Goal: Find contact information: Find contact information

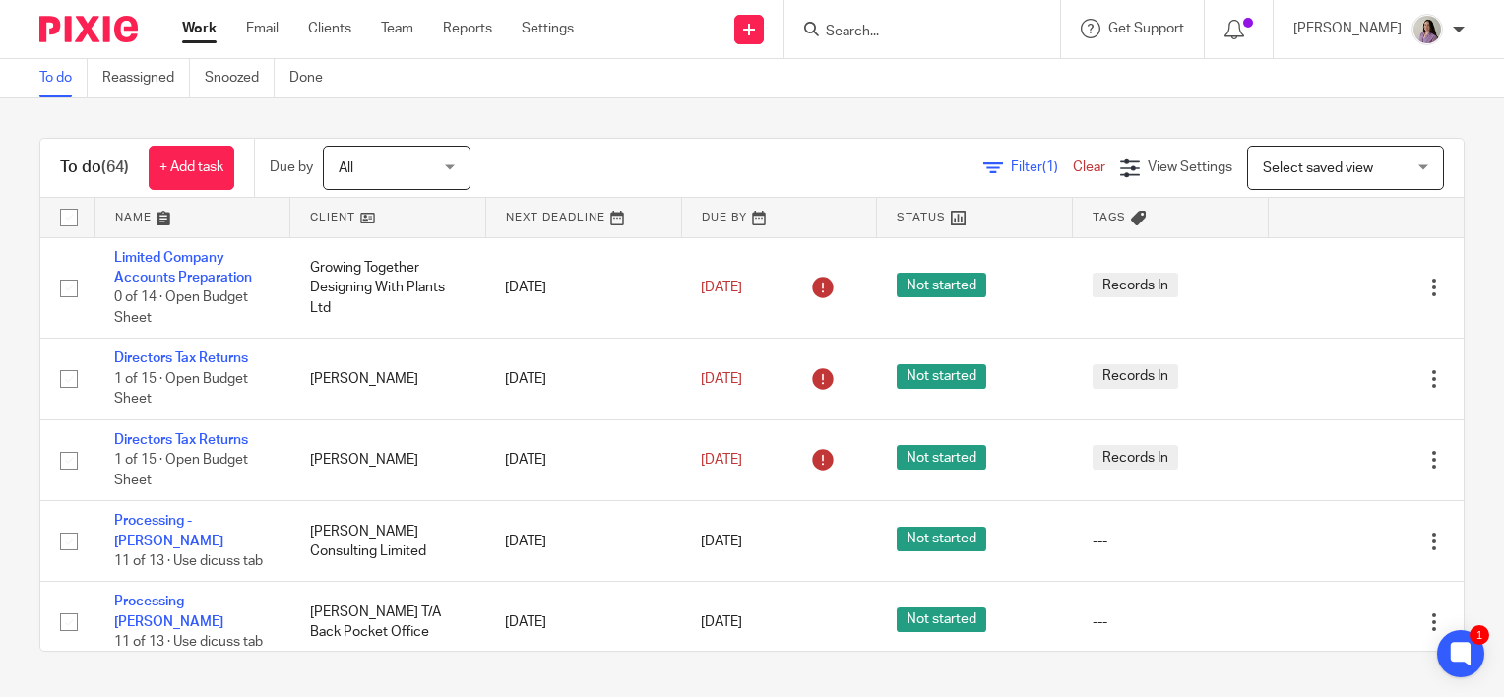
click at [1358, 92] on div "To do Reassigned Snoozed Done" at bounding box center [752, 78] width 1504 height 39
click at [1001, 37] on input "Search" at bounding box center [912, 33] width 177 height 18
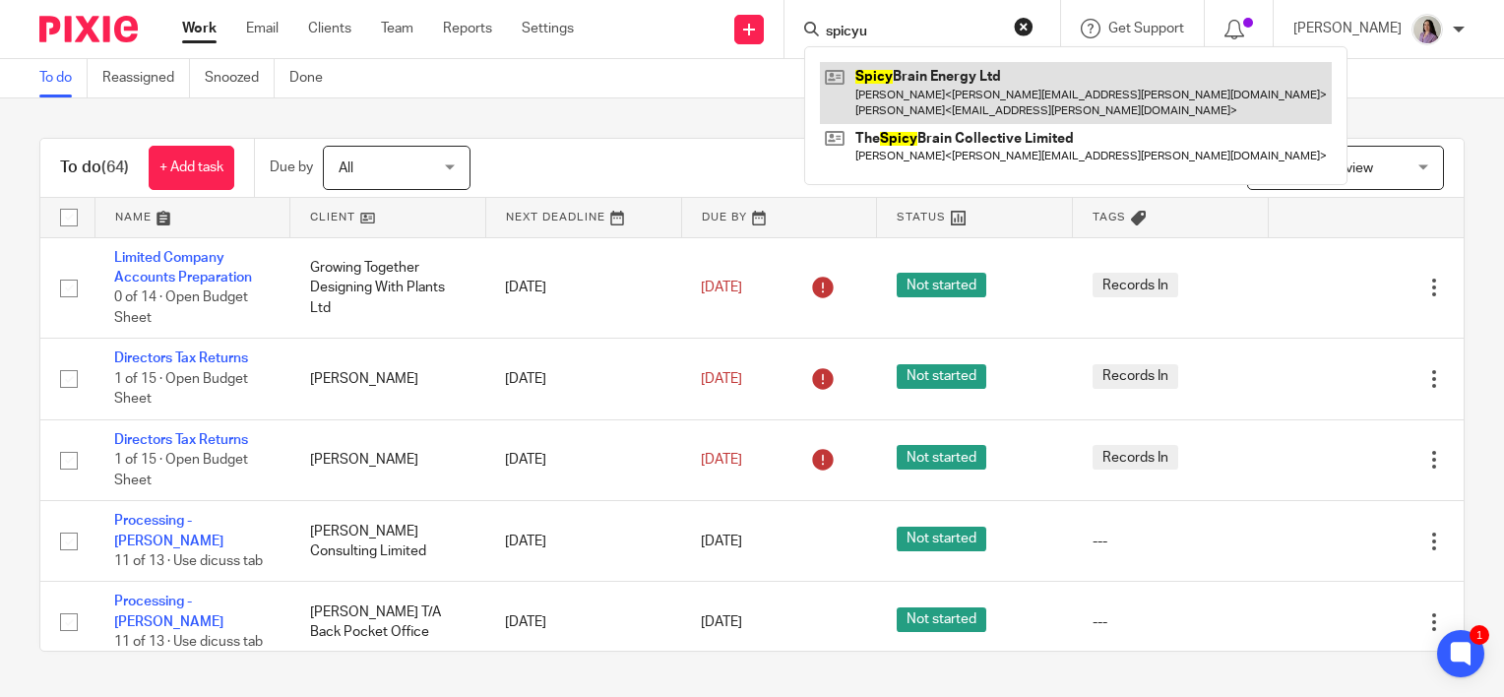
type input "spicyu"
click at [1005, 81] on link at bounding box center [1076, 92] width 512 height 61
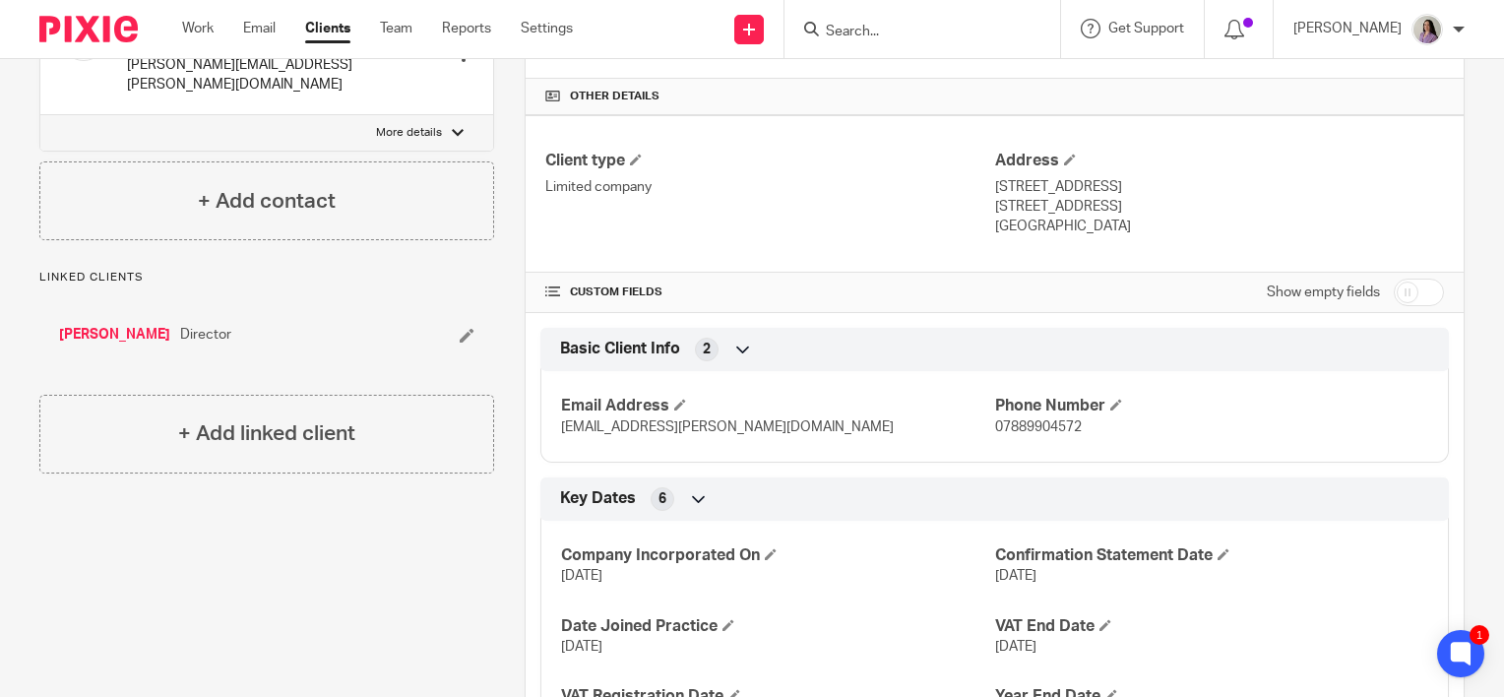
scroll to position [591, 0]
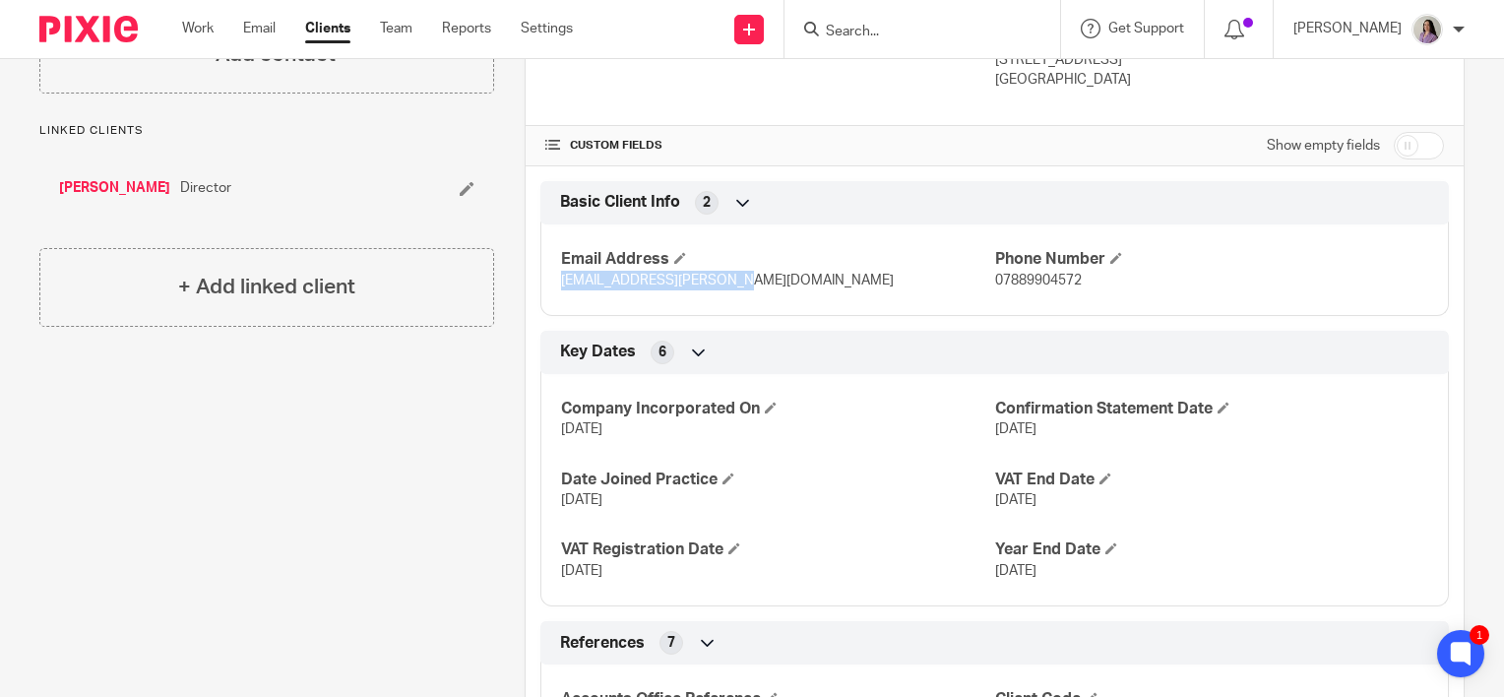
drag, startPoint x: 763, startPoint y: 272, endPoint x: 535, endPoint y: 288, distance: 229.0
click at [540, 288] on div "Email Address hello@stephanie-ward.com Phone Number 07889904572" at bounding box center [994, 263] width 909 height 106
copy span "hello@stephanie-ward.com"
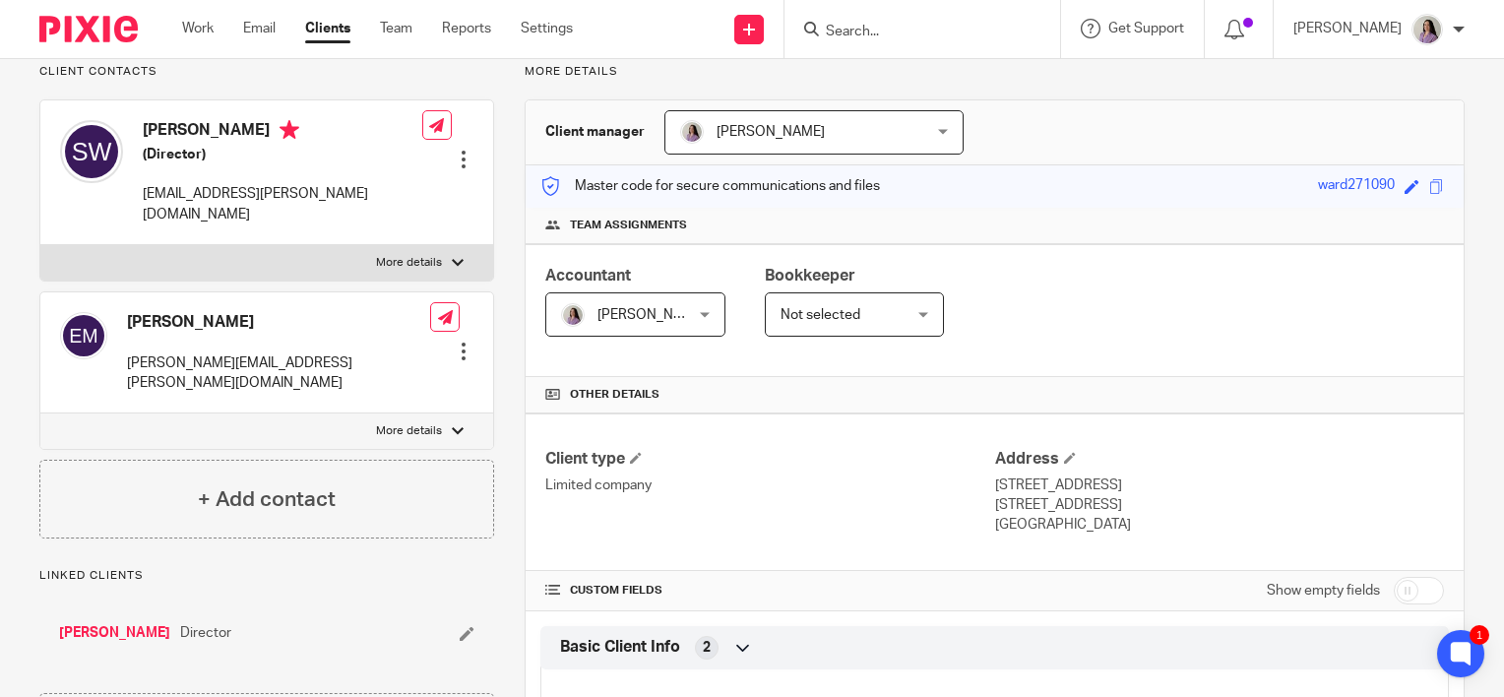
scroll to position [295, 0]
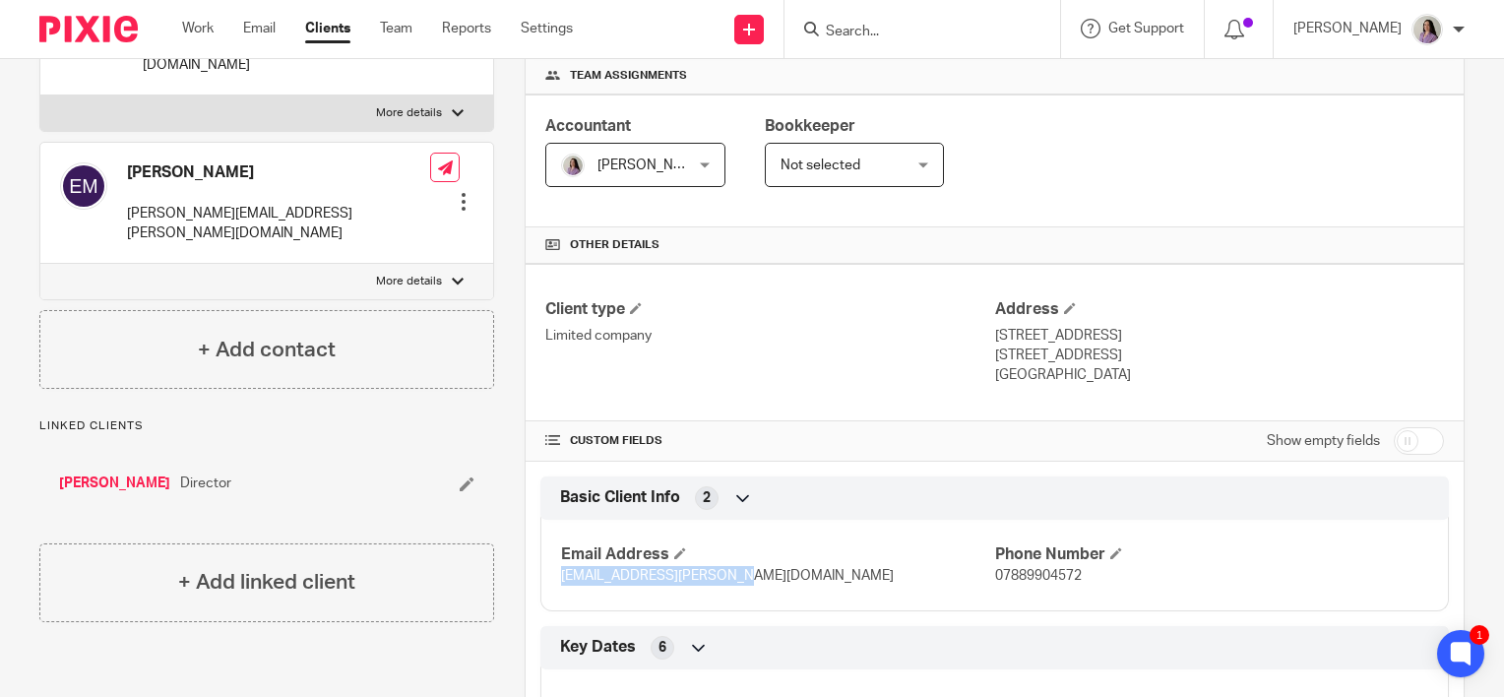
click at [146, 474] on link "[PERSON_NAME]" at bounding box center [114, 484] width 111 height 20
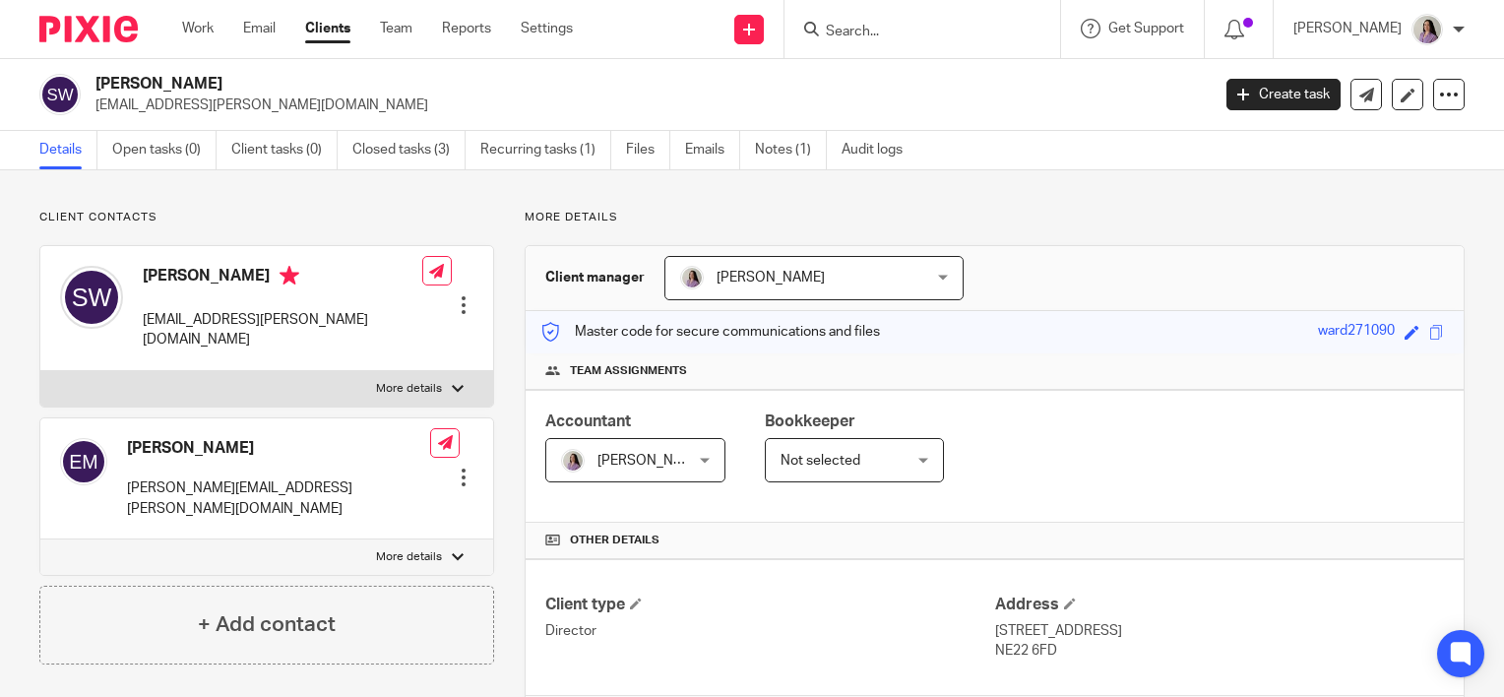
scroll to position [394, 0]
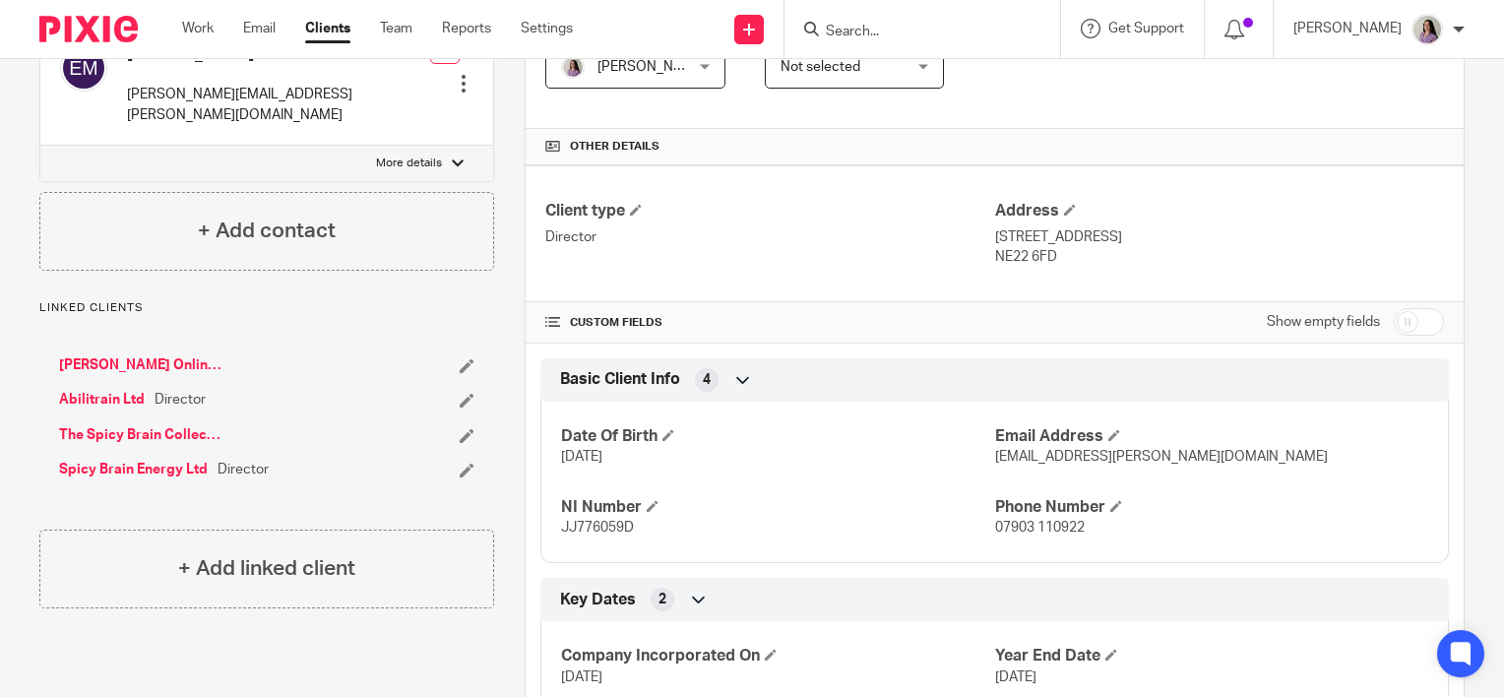
click at [173, 355] on link "[PERSON_NAME] Online Business Services Ltd" at bounding box center [142, 365] width 166 height 20
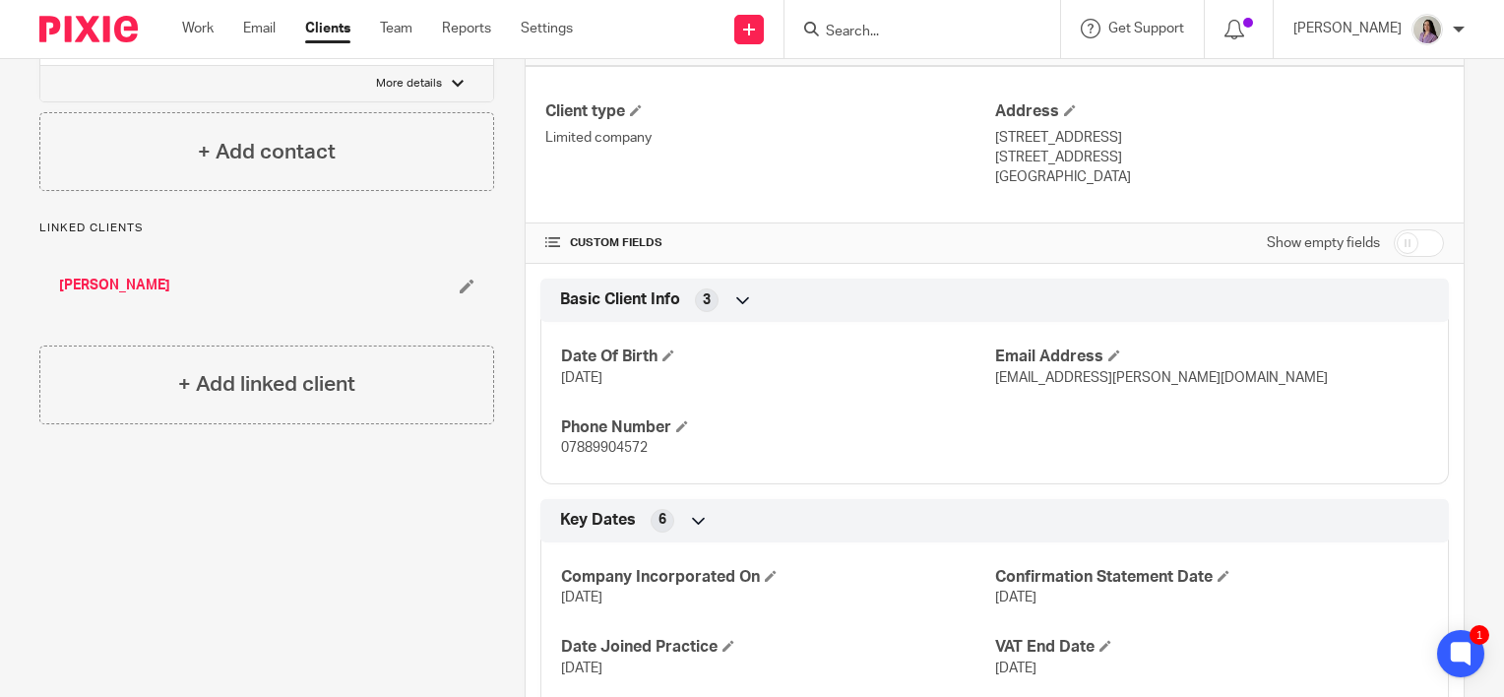
scroll to position [295, 0]
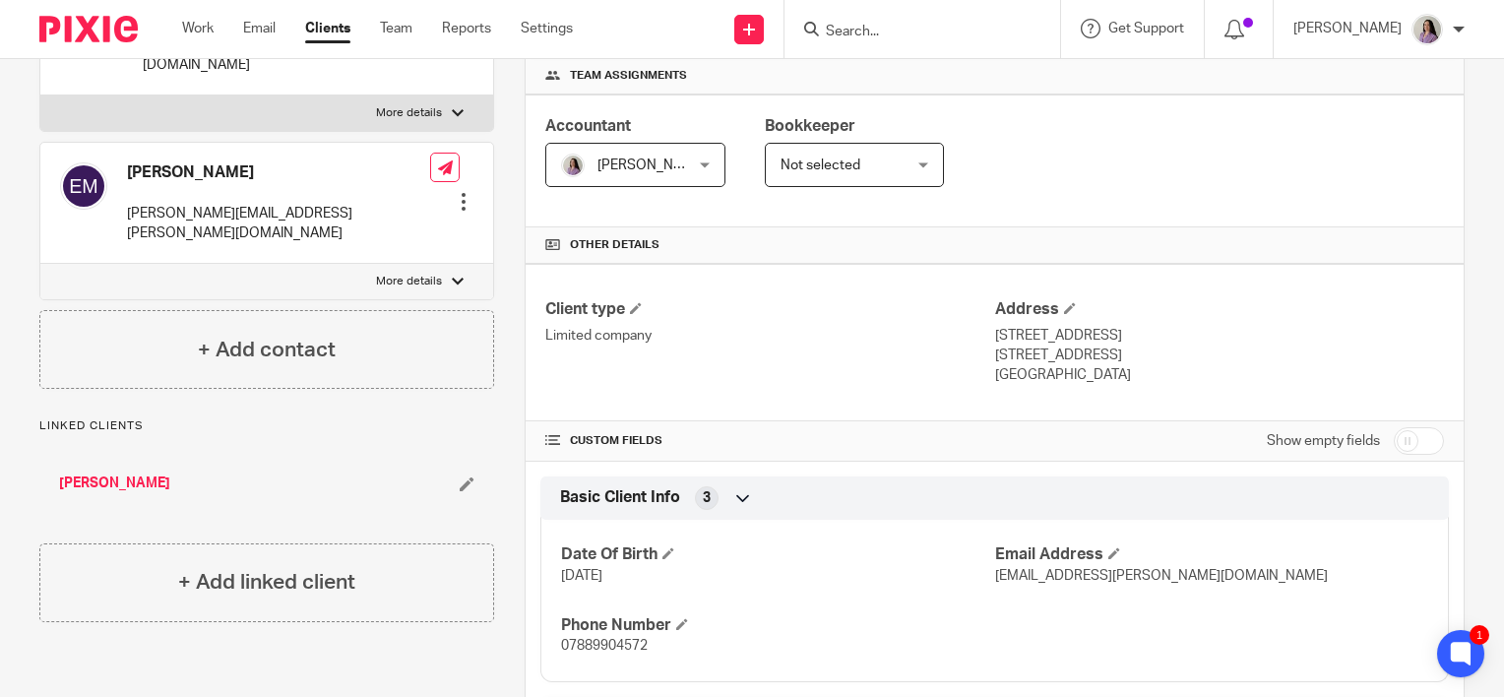
click at [98, 474] on link "[PERSON_NAME]" at bounding box center [114, 484] width 111 height 20
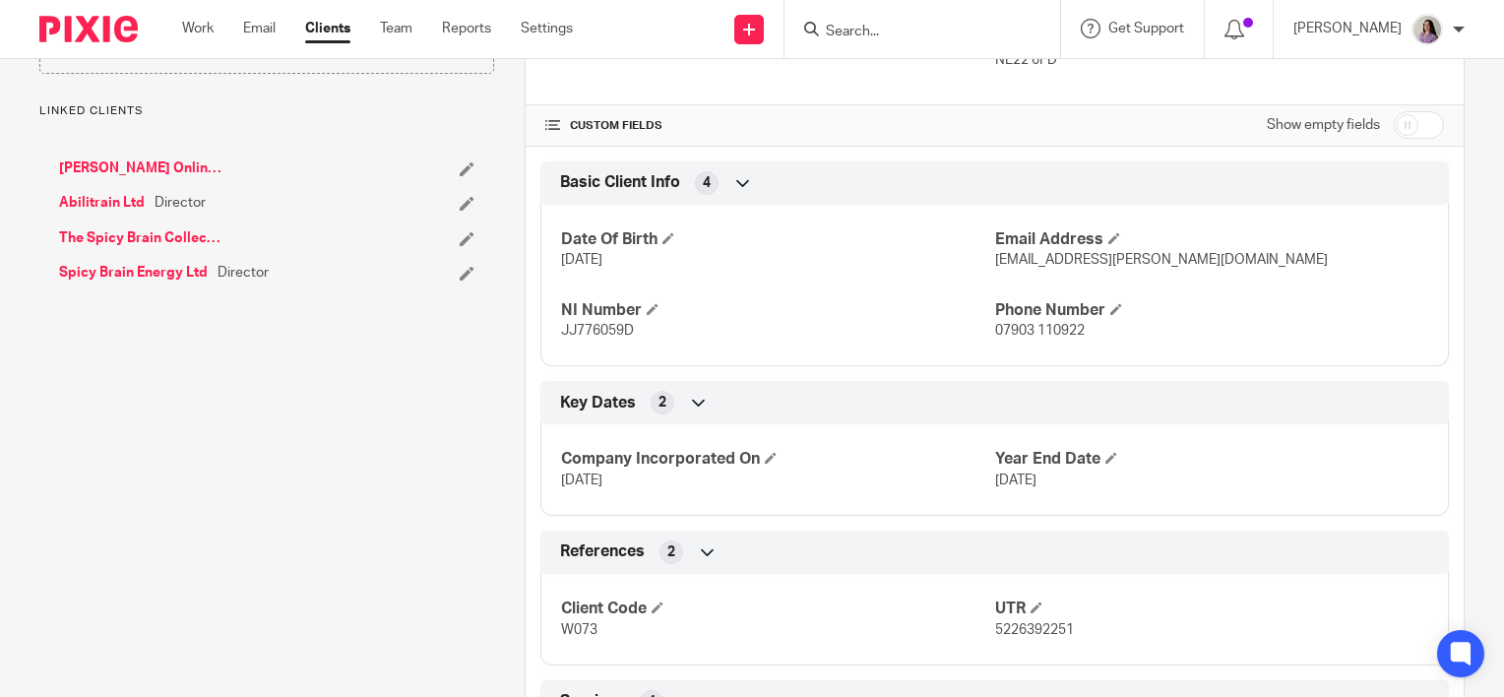
scroll to position [492, 0]
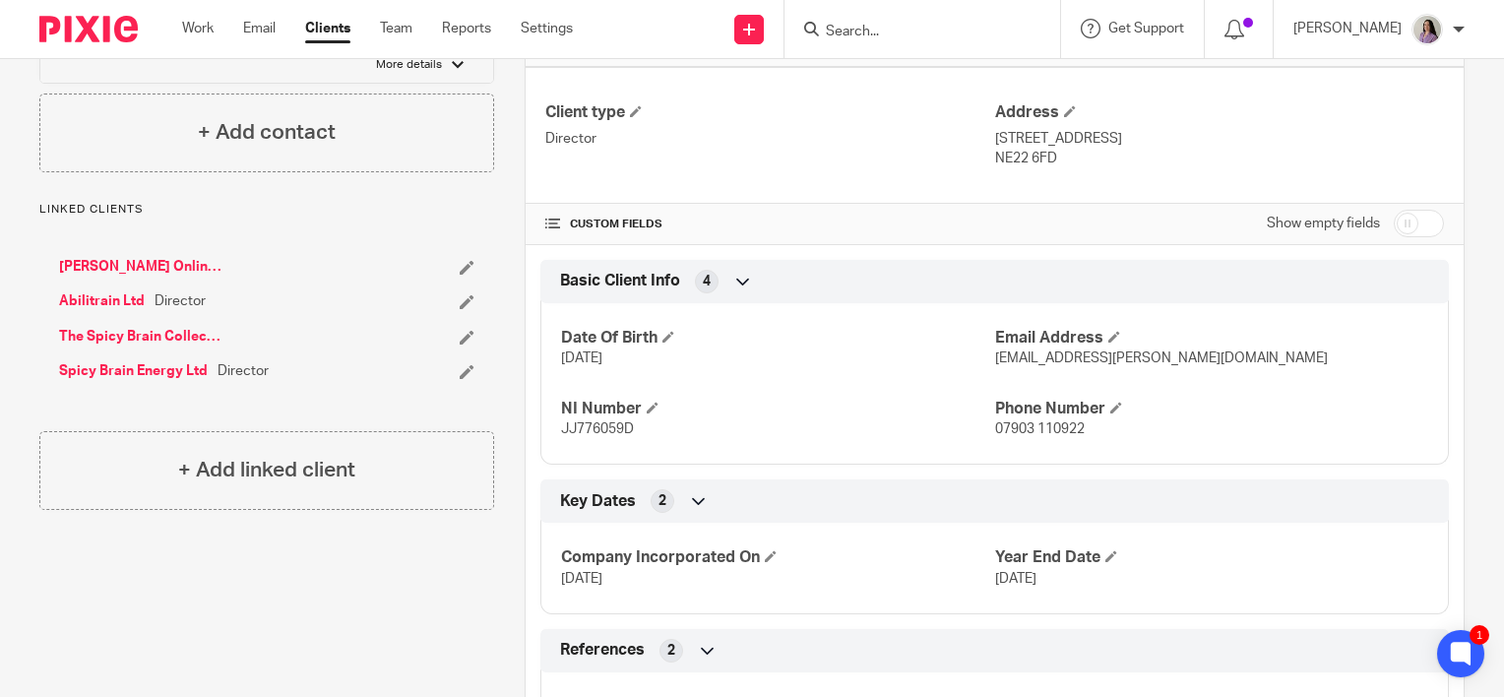
click at [114, 291] on link "Abilitrain Ltd" at bounding box center [102, 301] width 86 height 20
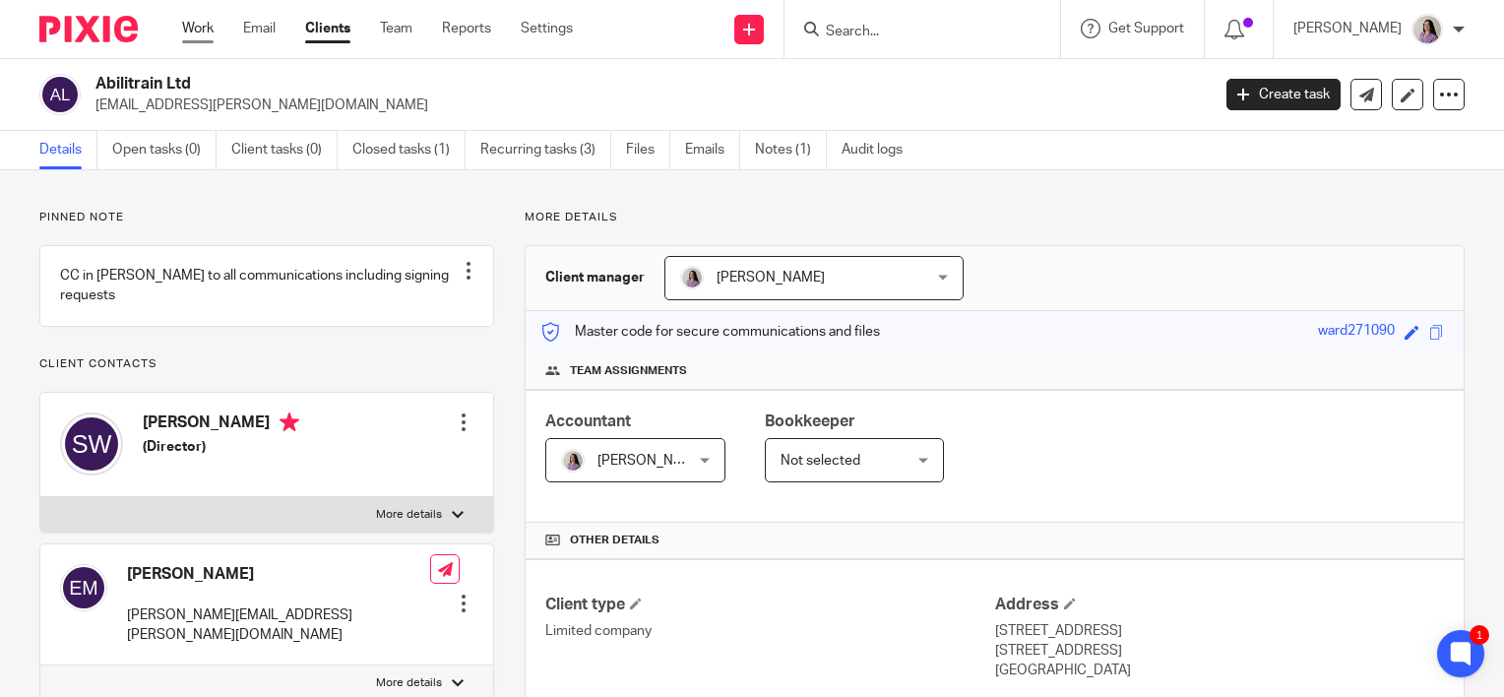
click at [205, 28] on link "Work" at bounding box center [198, 29] width 32 height 20
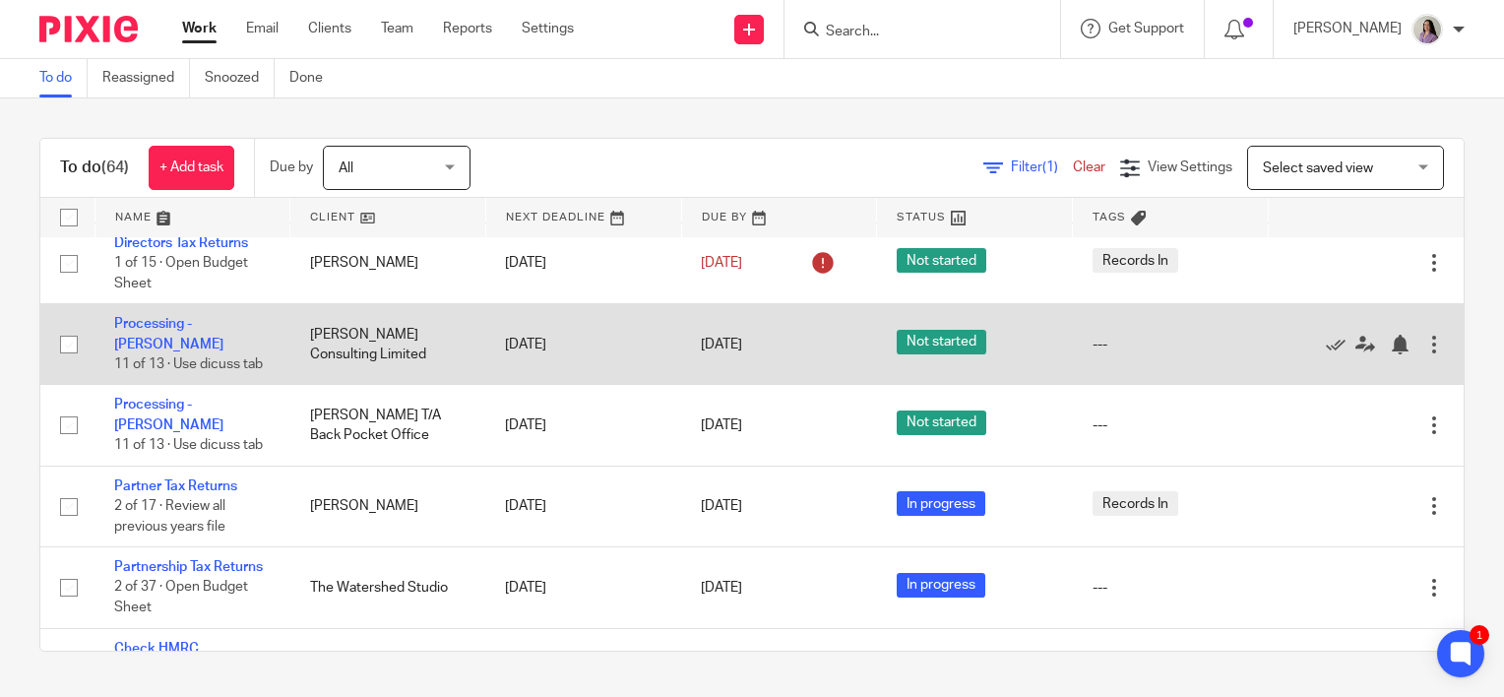
scroll to position [98, 0]
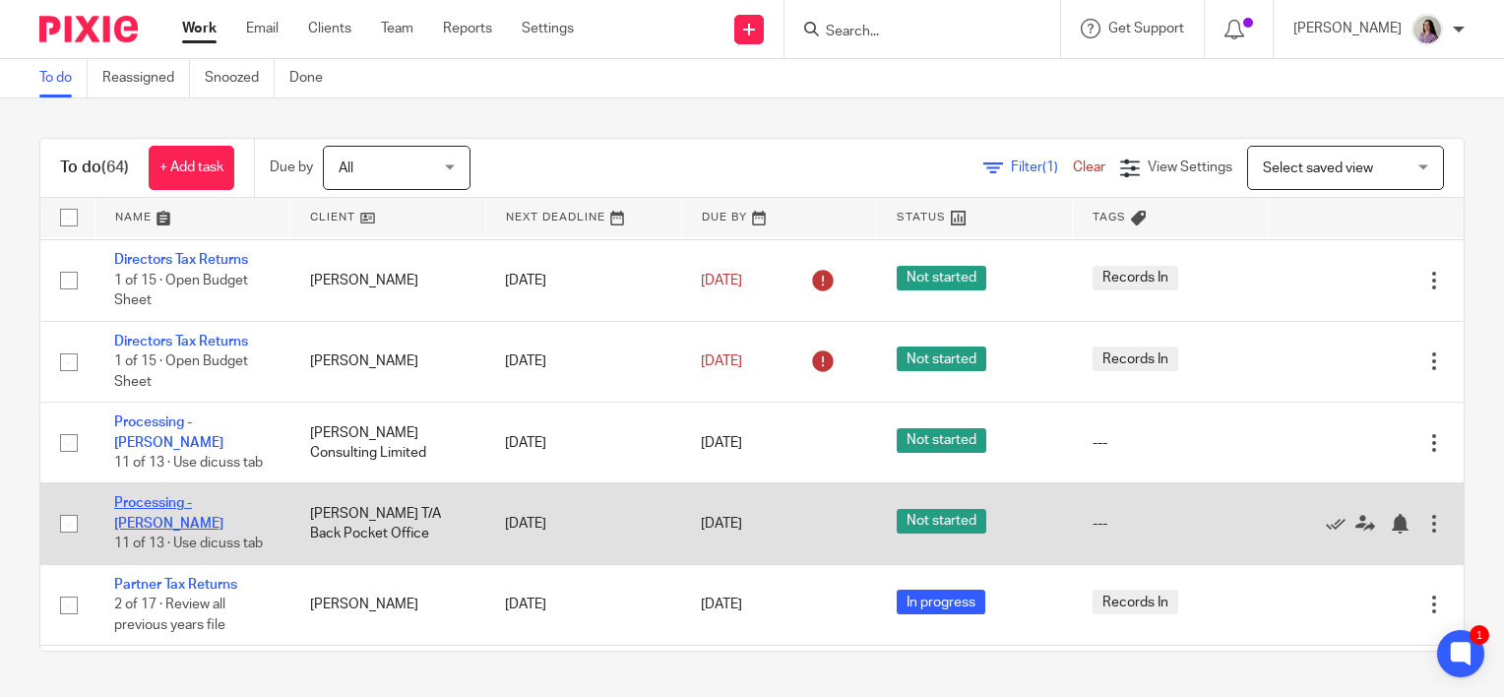
click at [128, 499] on link "Processing - Jaime" at bounding box center [168, 512] width 109 height 33
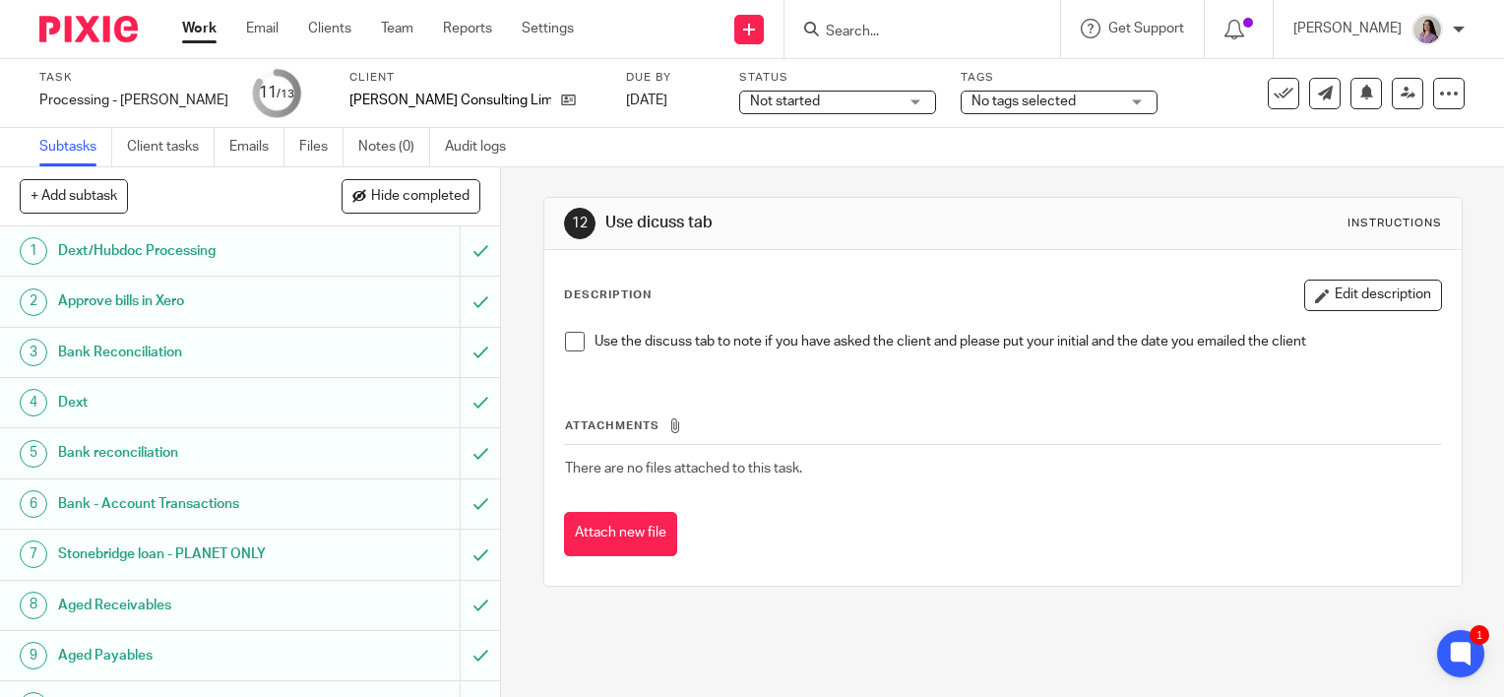
click at [513, 296] on div "12 Use dicuss tab Instructions Description Edit description Use the discuss tab…" at bounding box center [1002, 432] width 1003 height 530
click at [1063, 475] on td "There are no files attached to this task." at bounding box center [1003, 468] width 878 height 47
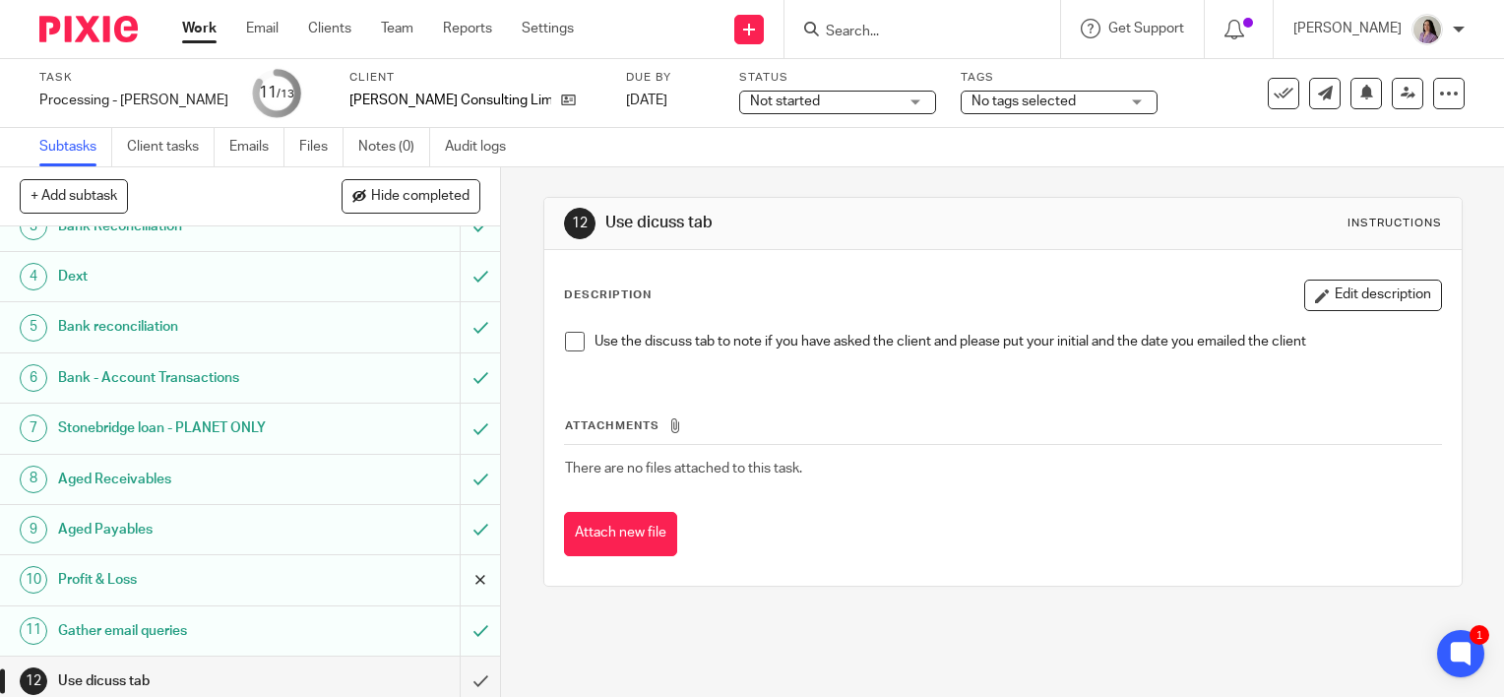
scroll to position [184, 0]
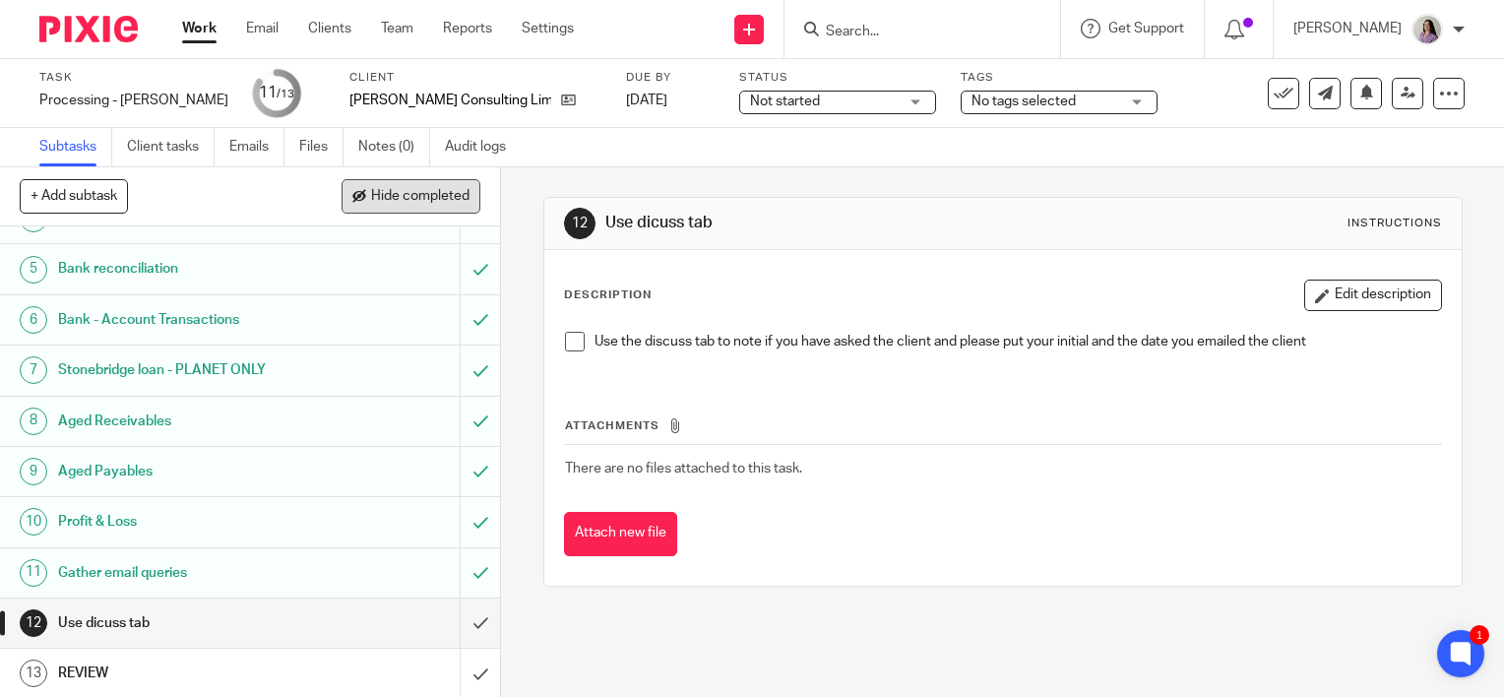
click at [380, 201] on span "Hide completed" at bounding box center [420, 197] width 98 height 16
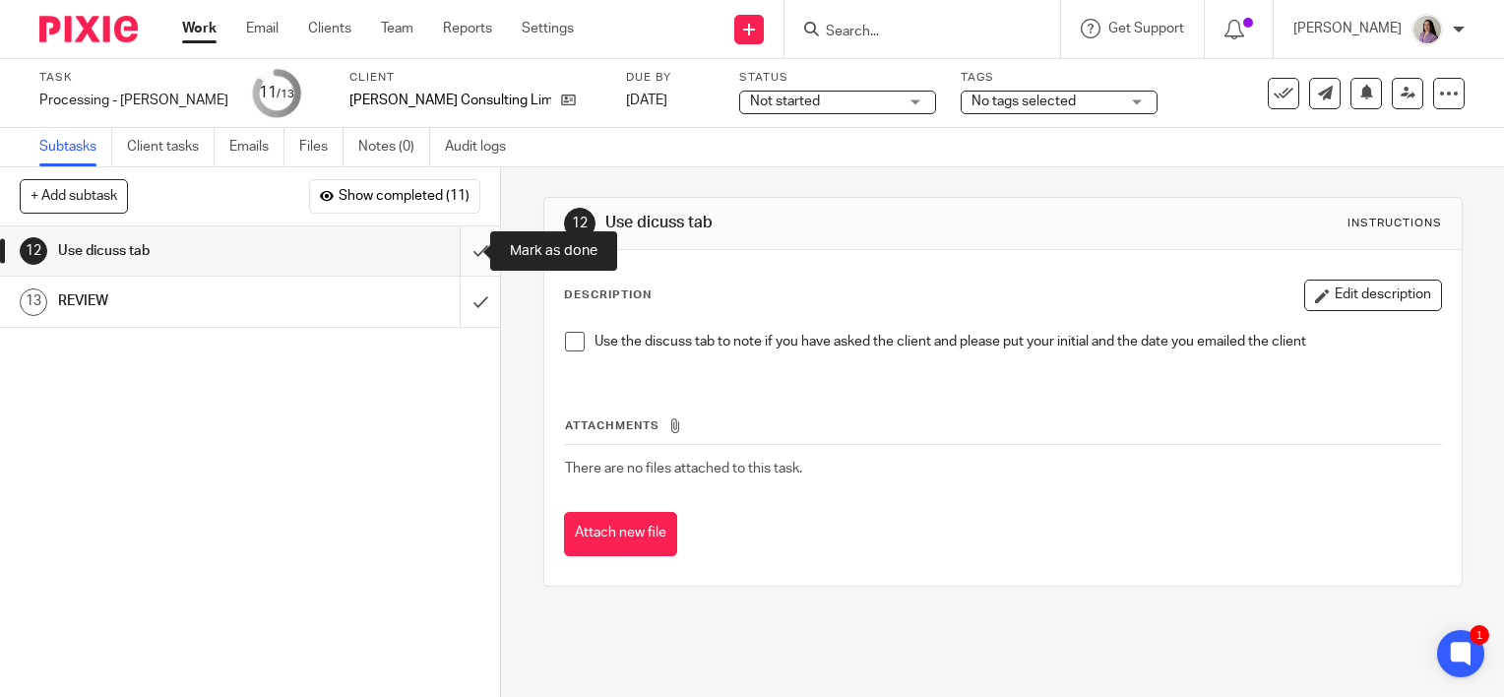
click at [469, 252] on input "submit" at bounding box center [250, 250] width 500 height 49
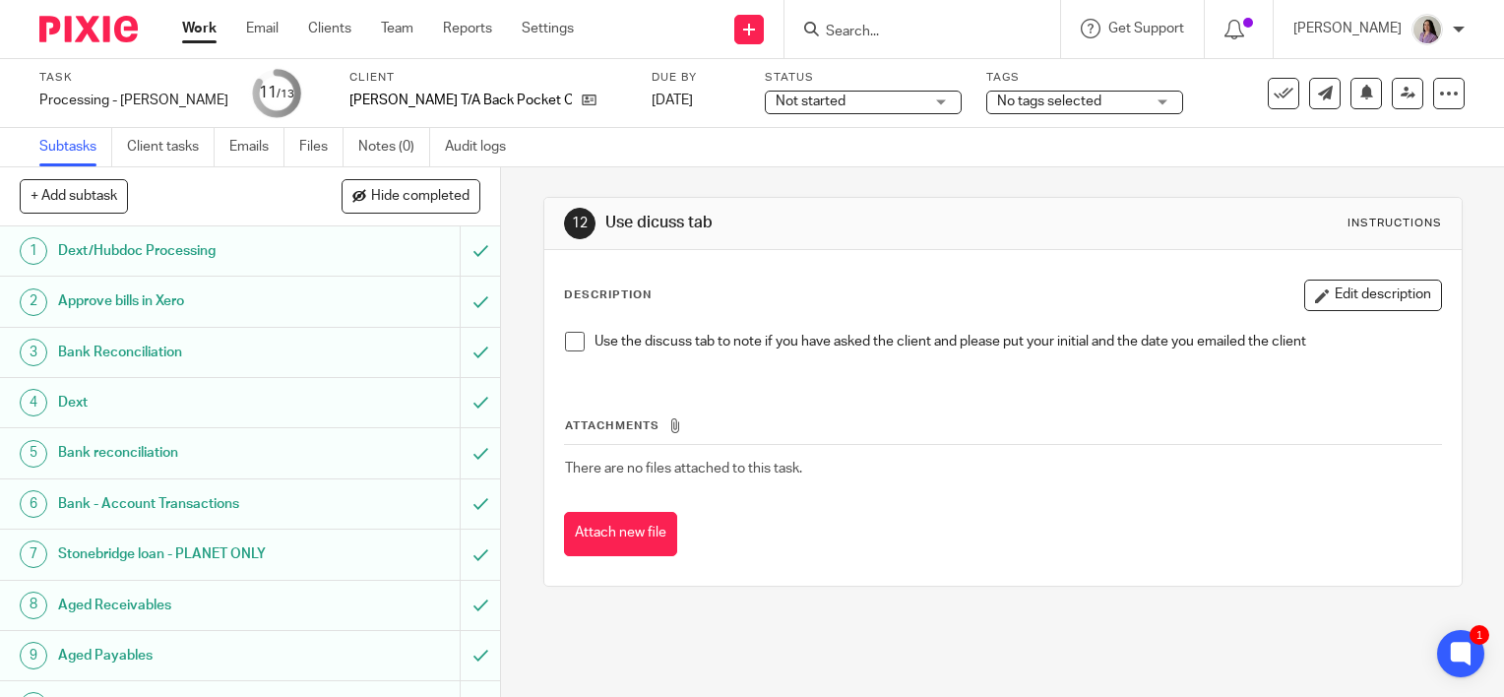
click at [189, 33] on link "Work" at bounding box center [199, 29] width 34 height 20
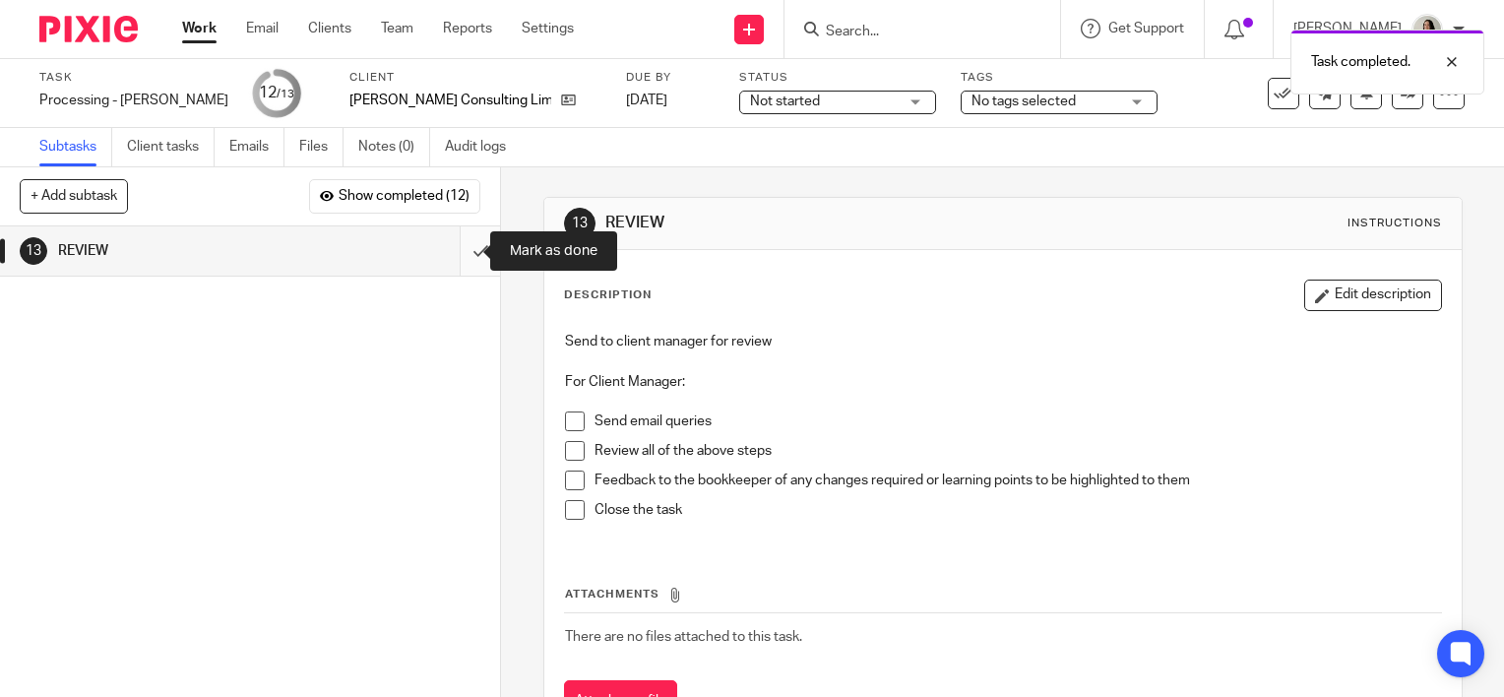
click at [460, 262] on input "submit" at bounding box center [250, 250] width 500 height 49
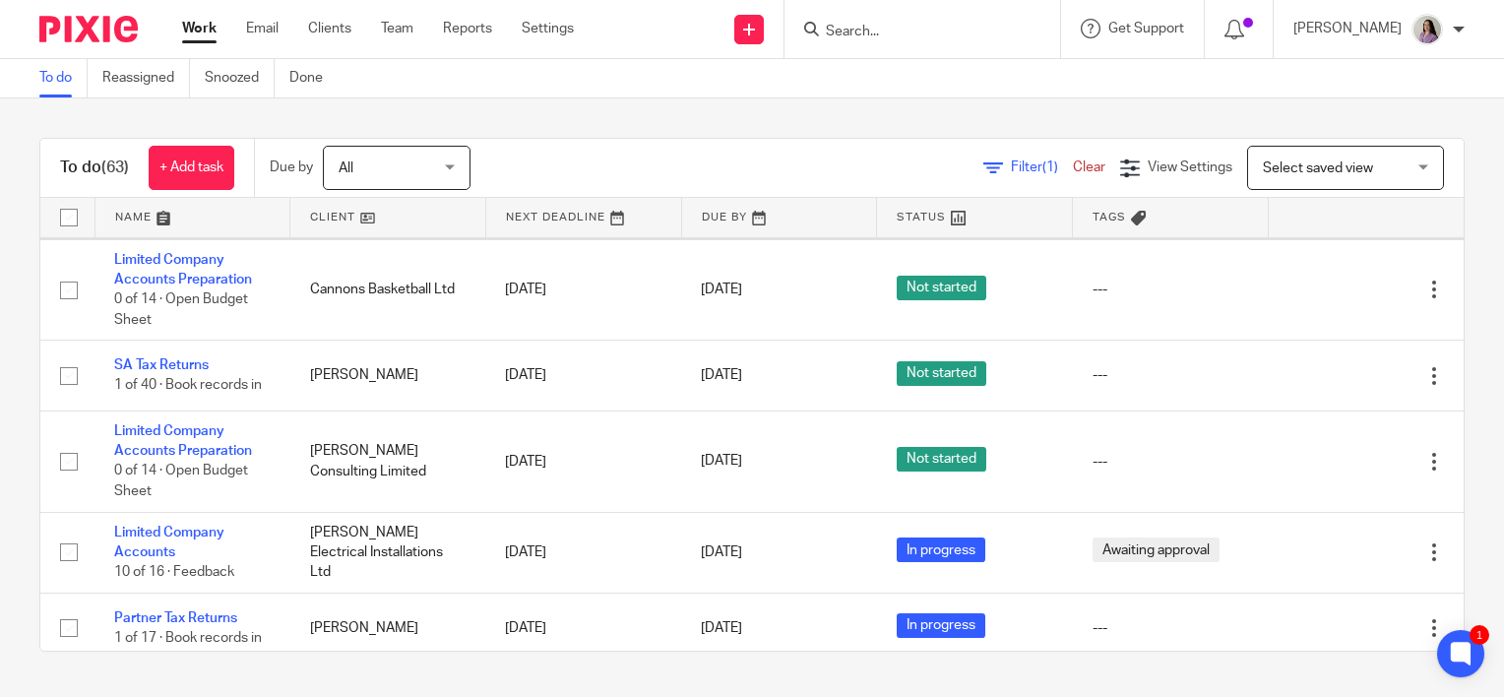
scroll to position [689, 0]
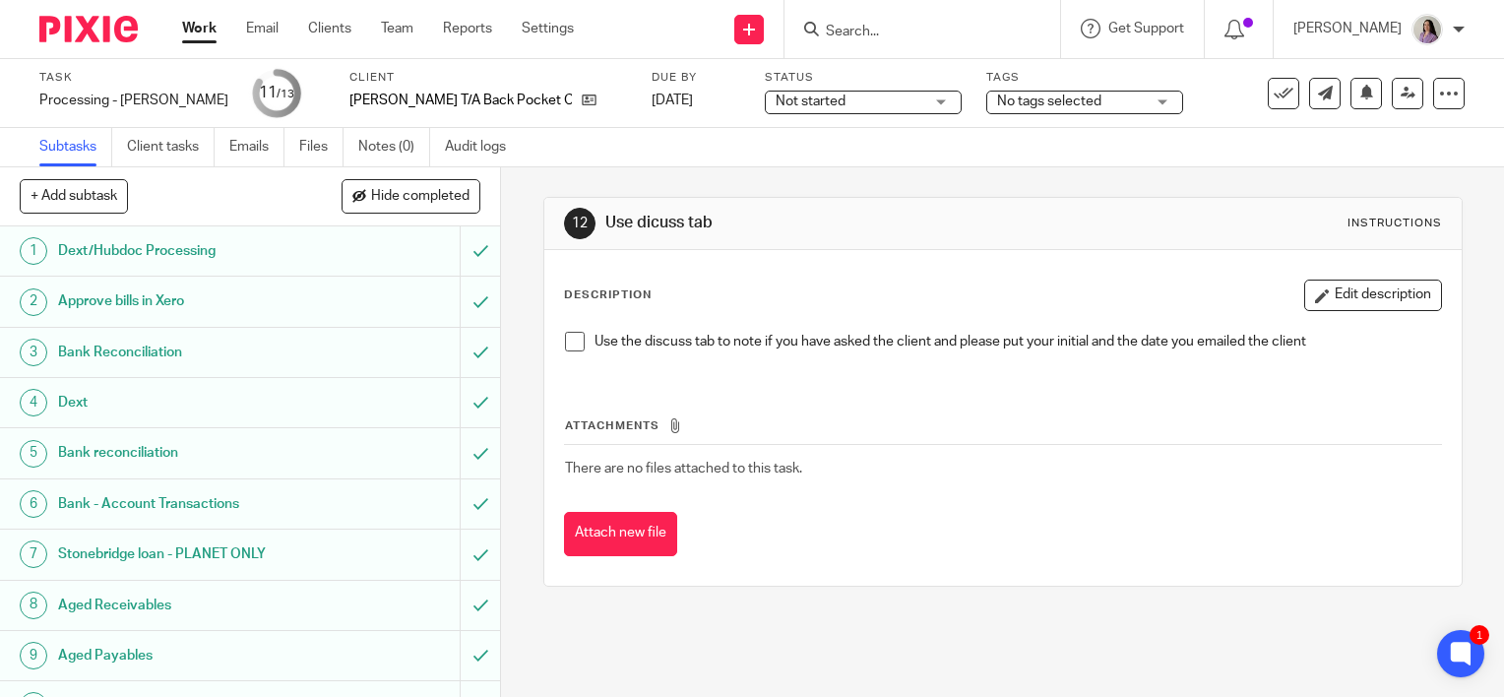
click at [912, 28] on input "Search" at bounding box center [912, 33] width 177 height 18
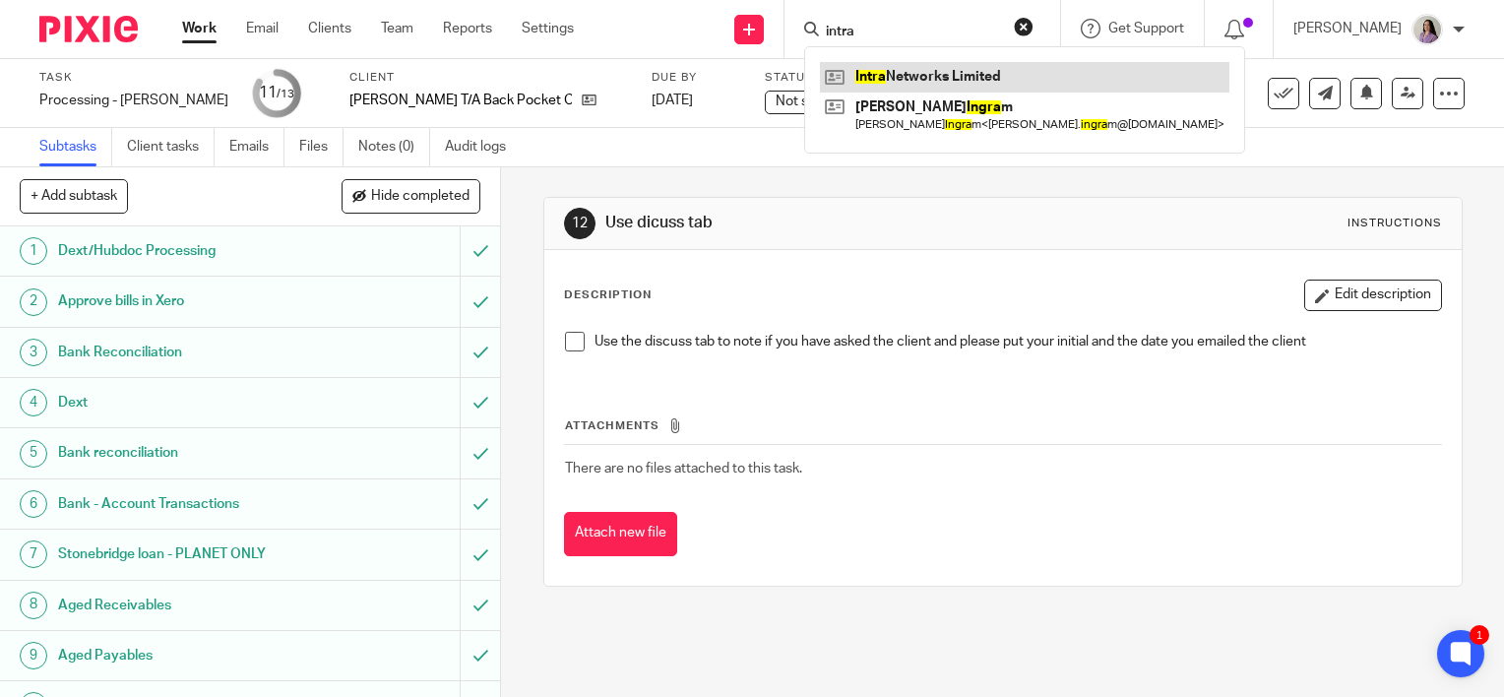
type input "intra"
click at [945, 68] on link at bounding box center [1025, 77] width 410 height 30
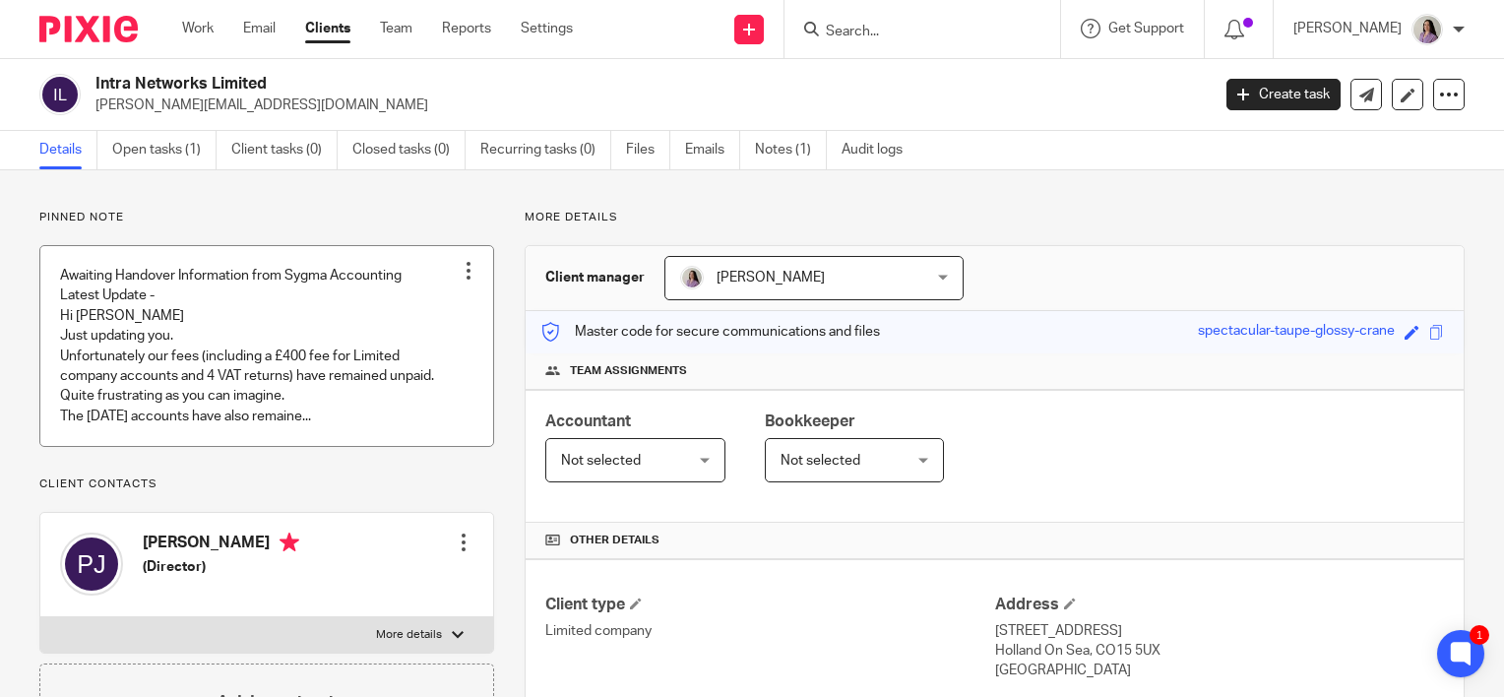
click at [327, 370] on link at bounding box center [266, 346] width 453 height 200
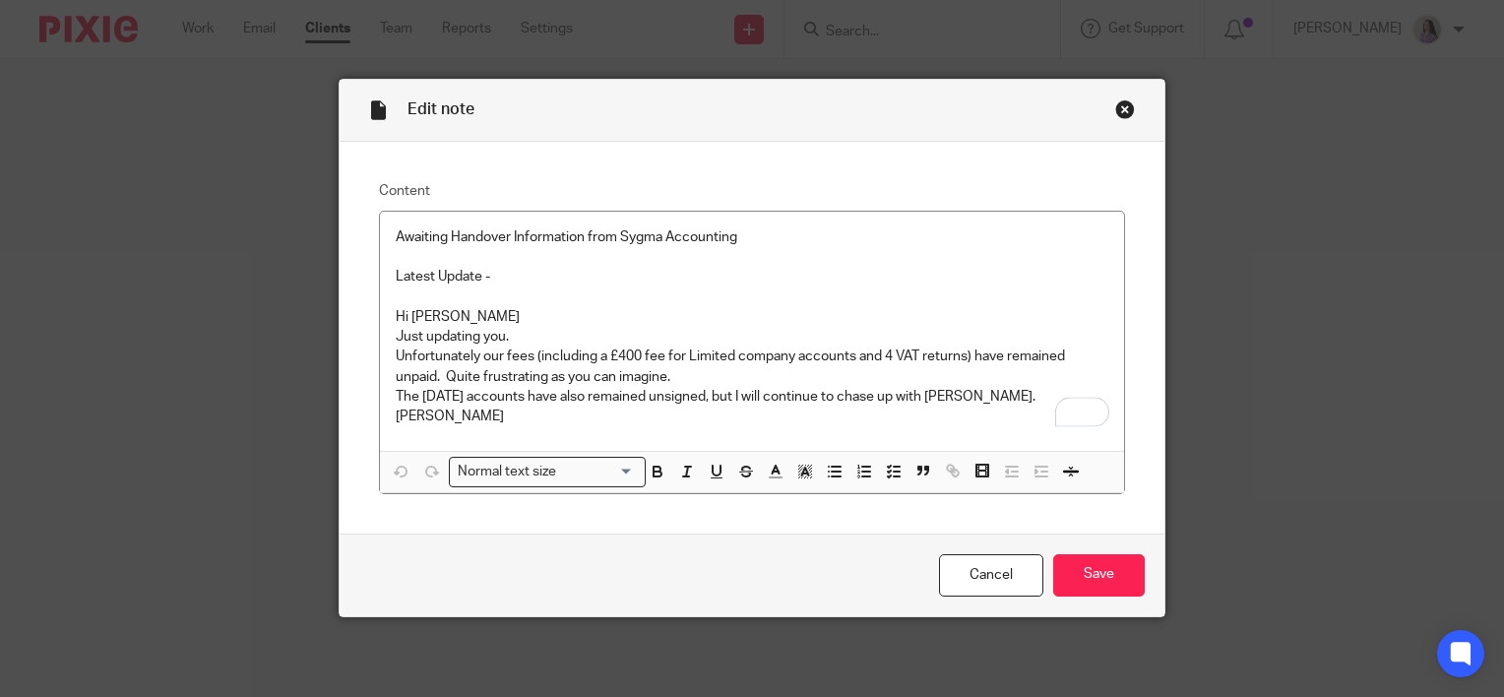
click at [1122, 106] on div "Close this dialog window" at bounding box center [1125, 109] width 20 height 20
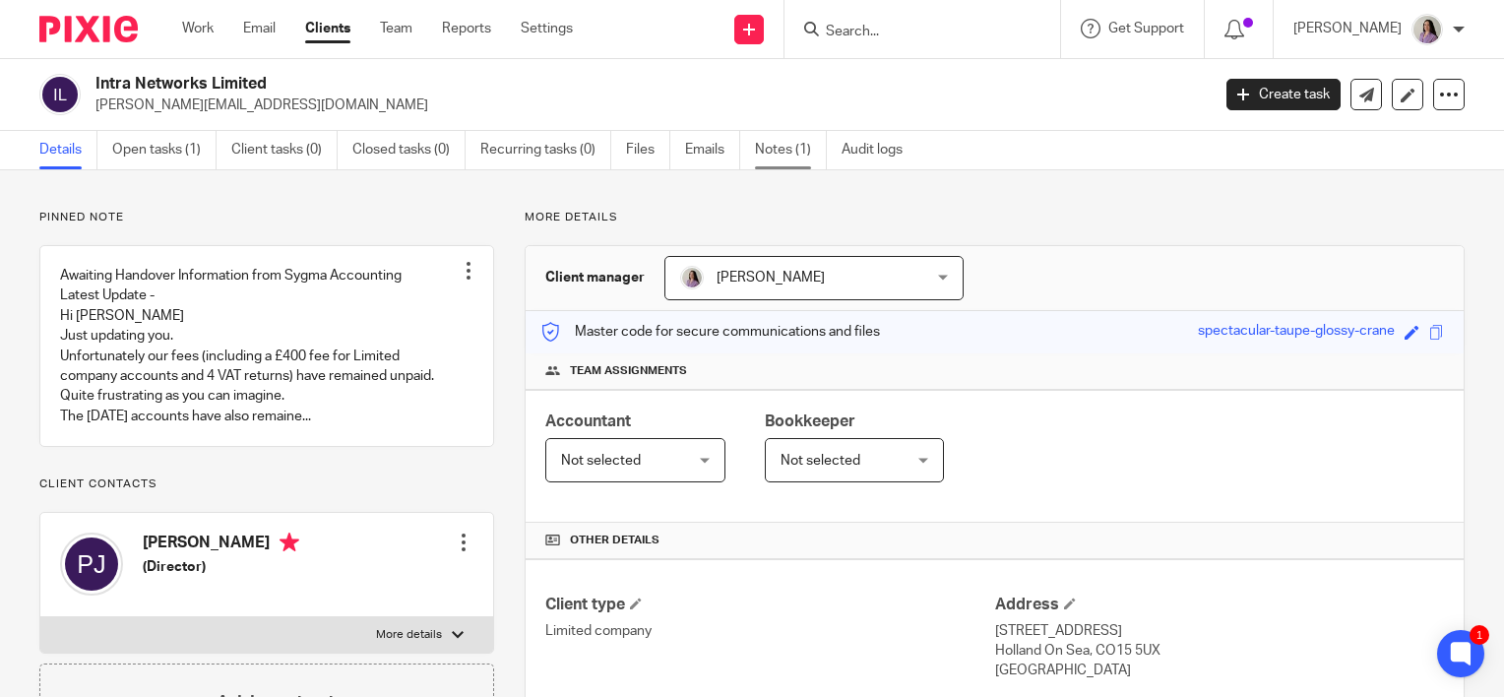
click at [780, 145] on link "Notes (1)" at bounding box center [791, 150] width 72 height 38
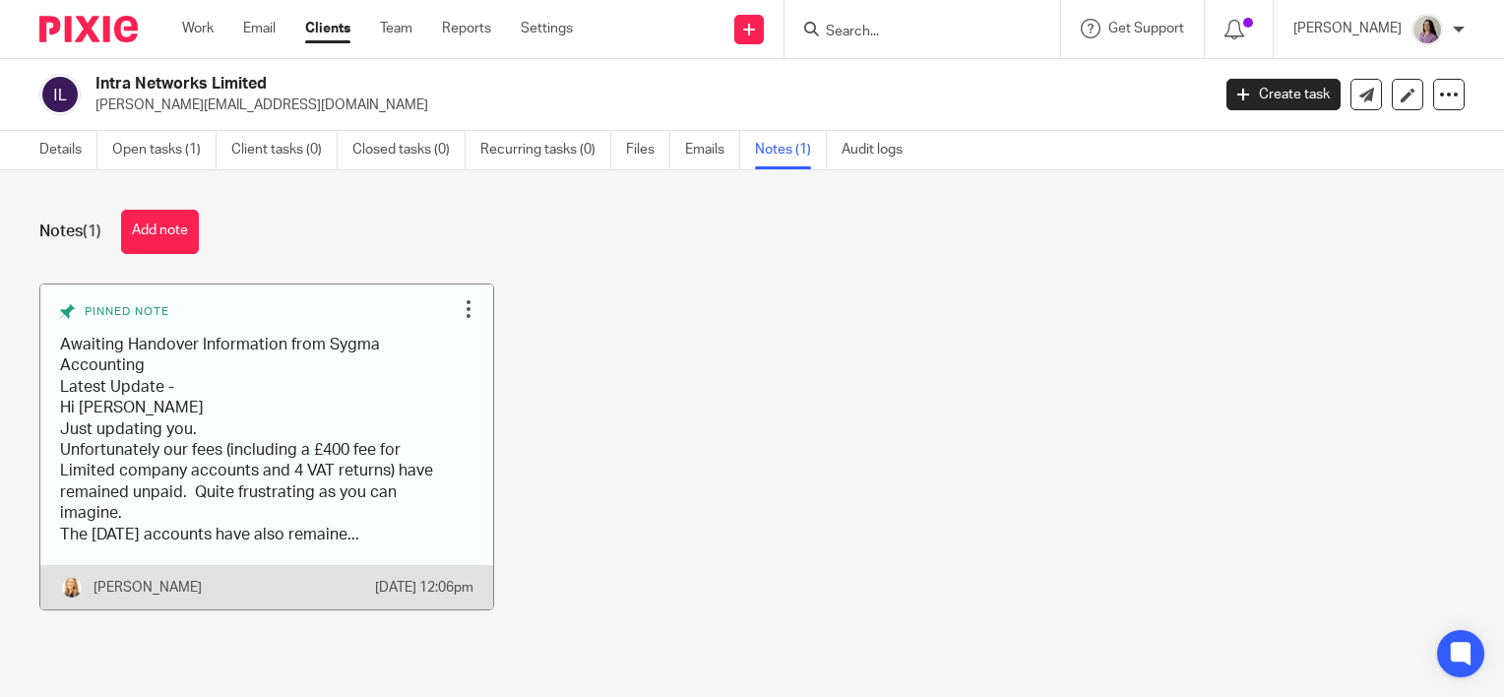
scroll to position [3, 0]
click at [402, 417] on link at bounding box center [266, 446] width 453 height 325
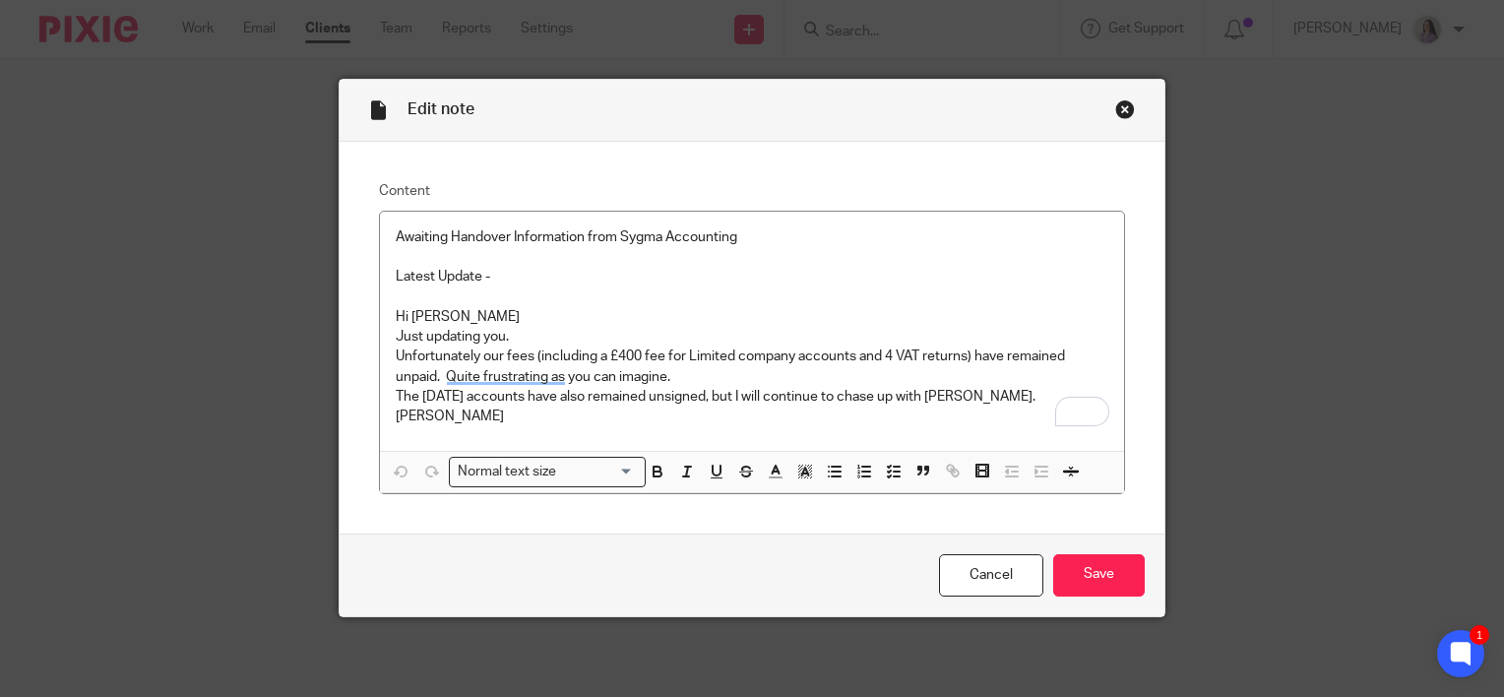
click at [1099, 95] on div "Edit note" at bounding box center [752, 111] width 825 height 62
click at [1118, 110] on div "Close this dialog window" at bounding box center [1125, 109] width 20 height 20
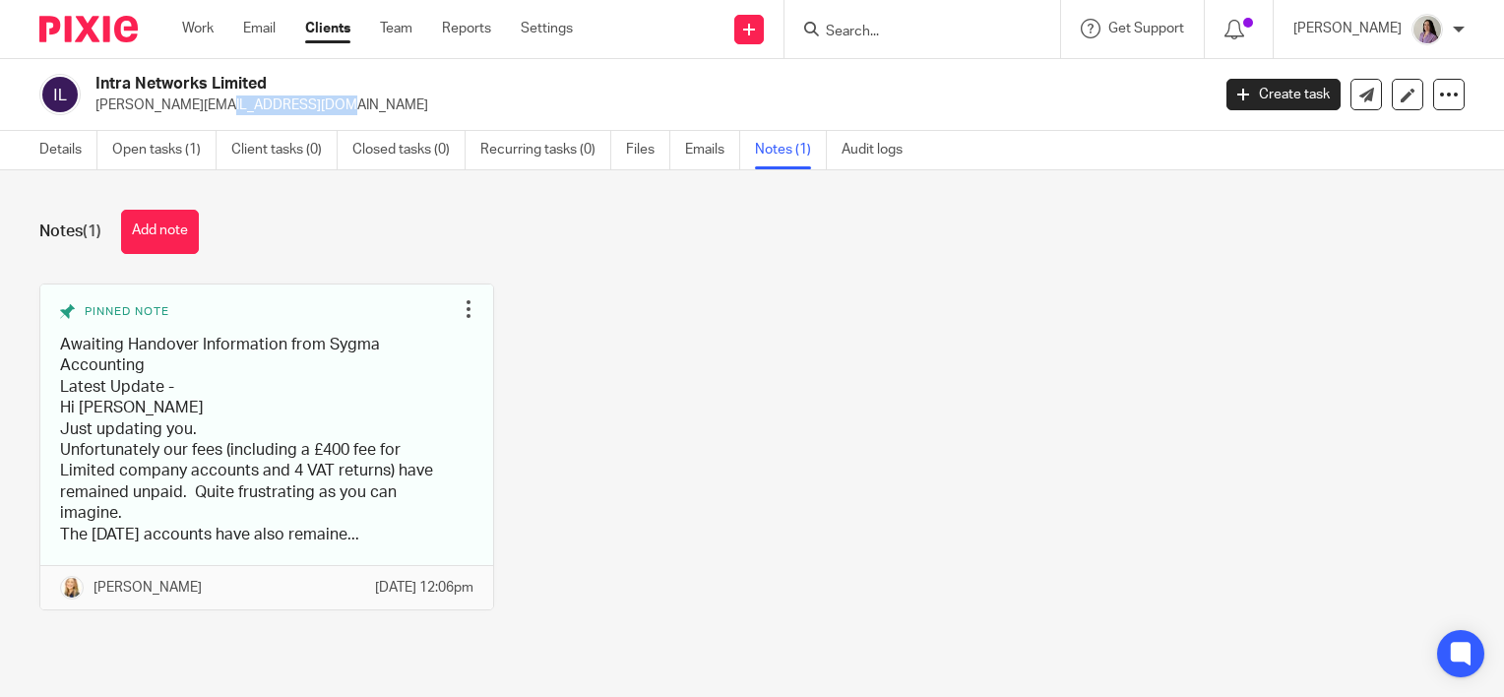
drag, startPoint x: 196, startPoint y: 100, endPoint x: 94, endPoint y: 104, distance: 102.5
click at [94, 104] on div "Intra Networks Limited [PERSON_NAME][EMAIL_ADDRESS][DOMAIN_NAME]" at bounding box center [618, 94] width 1158 height 41
copy p "[PERSON_NAME][EMAIL_ADDRESS][DOMAIN_NAME]"
click at [698, 404] on div "Pinned note Awaiting Handover Information from Sygma Accounting Latest Update -…" at bounding box center [737, 462] width 1456 height 356
click at [903, 34] on input "Search" at bounding box center [912, 33] width 177 height 18
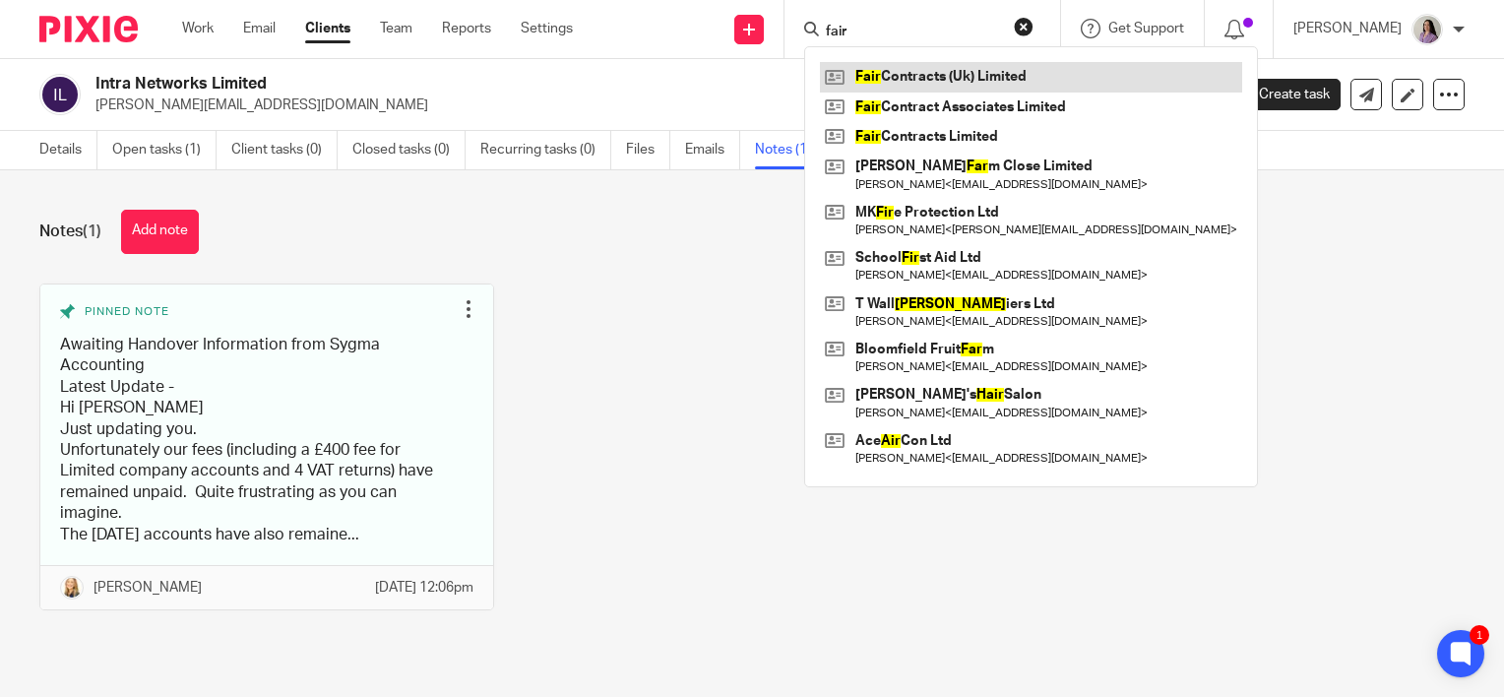
type input "fair"
drag, startPoint x: 977, startPoint y: 136, endPoint x: 870, endPoint y: 32, distance: 149.0
click at [691, 384] on div "Pinned note Awaiting Handover Information from Sygma Accounting Latest Update -…" at bounding box center [737, 462] width 1456 height 356
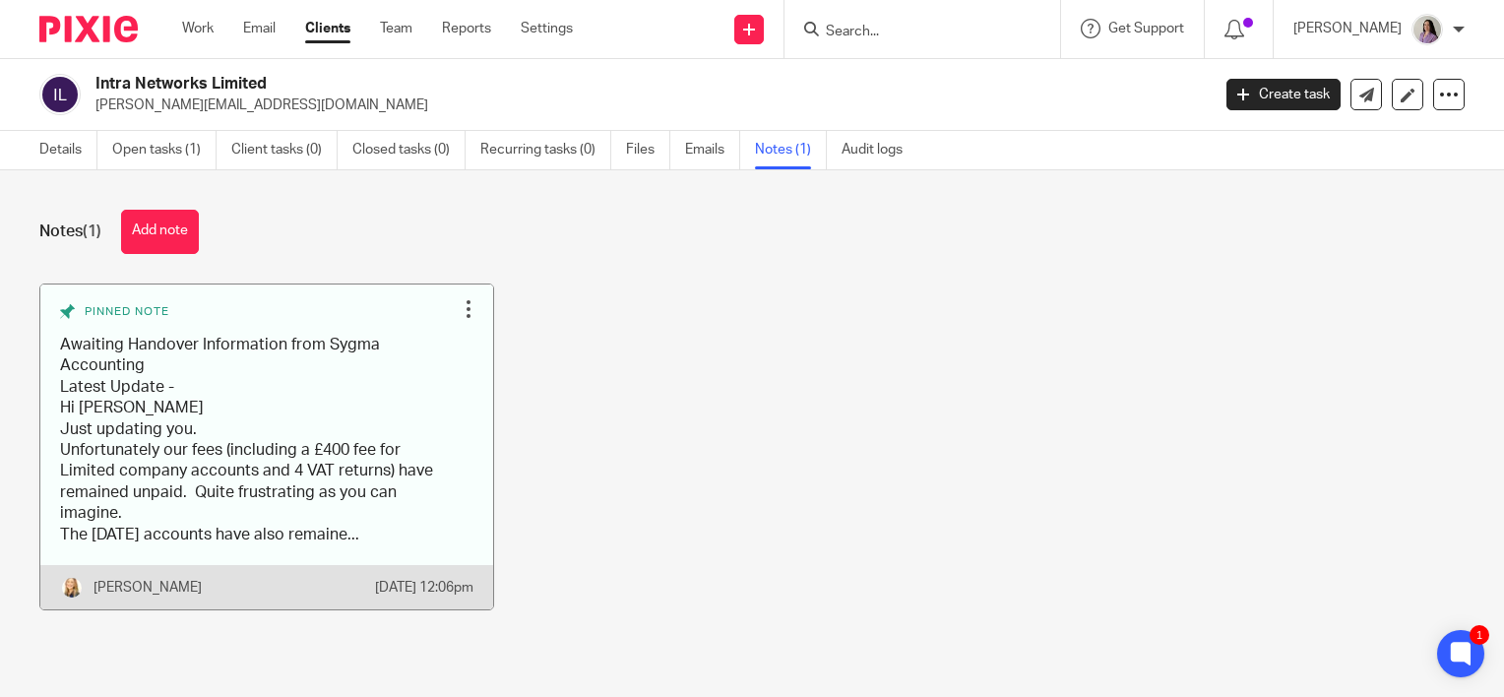
click at [270, 481] on link at bounding box center [266, 446] width 453 height 325
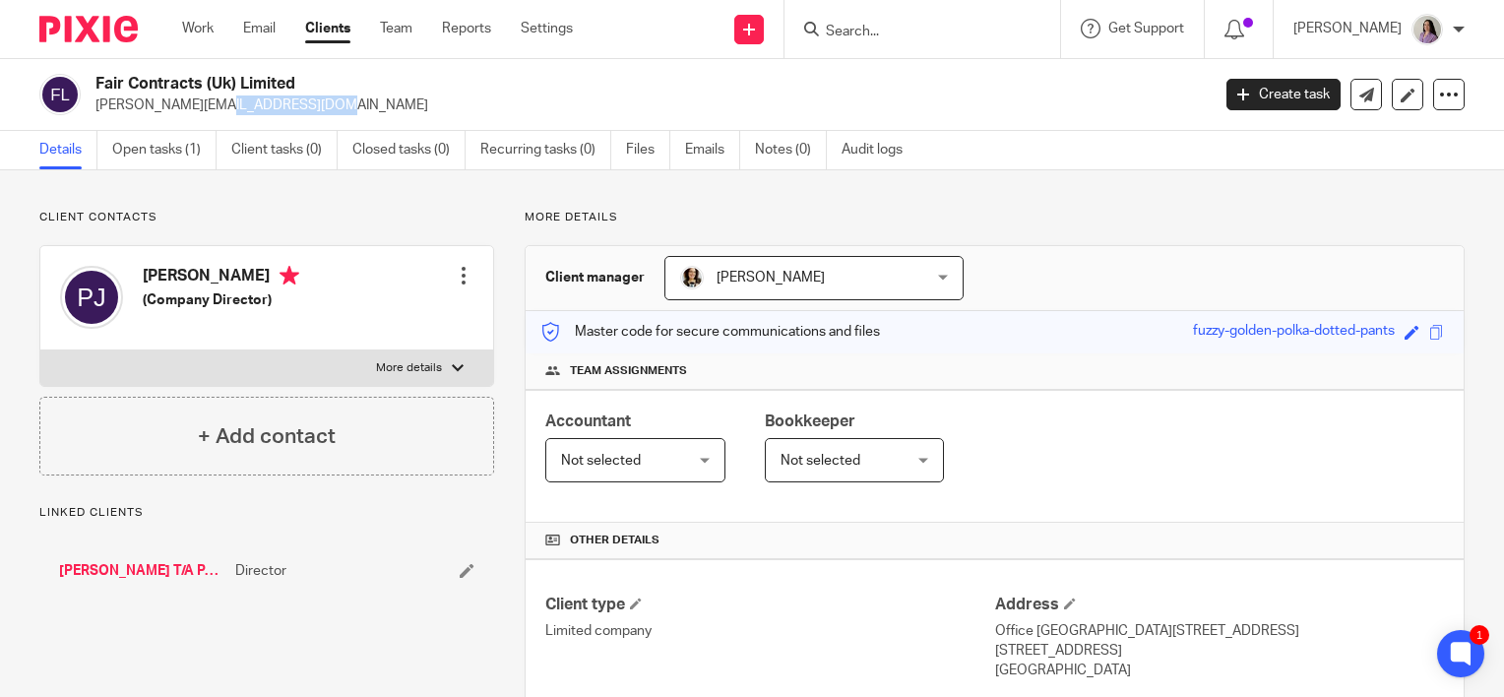
drag, startPoint x: 198, startPoint y: 112, endPoint x: 92, endPoint y: 109, distance: 106.4
click at [92, 109] on div "Fair Contracts (Uk) Limited paul@prjc.co.uk" at bounding box center [618, 94] width 1158 height 41
copy p "[PERSON_NAME][EMAIL_ADDRESS][DOMAIN_NAME]"
click at [175, 158] on link "Open tasks (1)" at bounding box center [164, 150] width 104 height 38
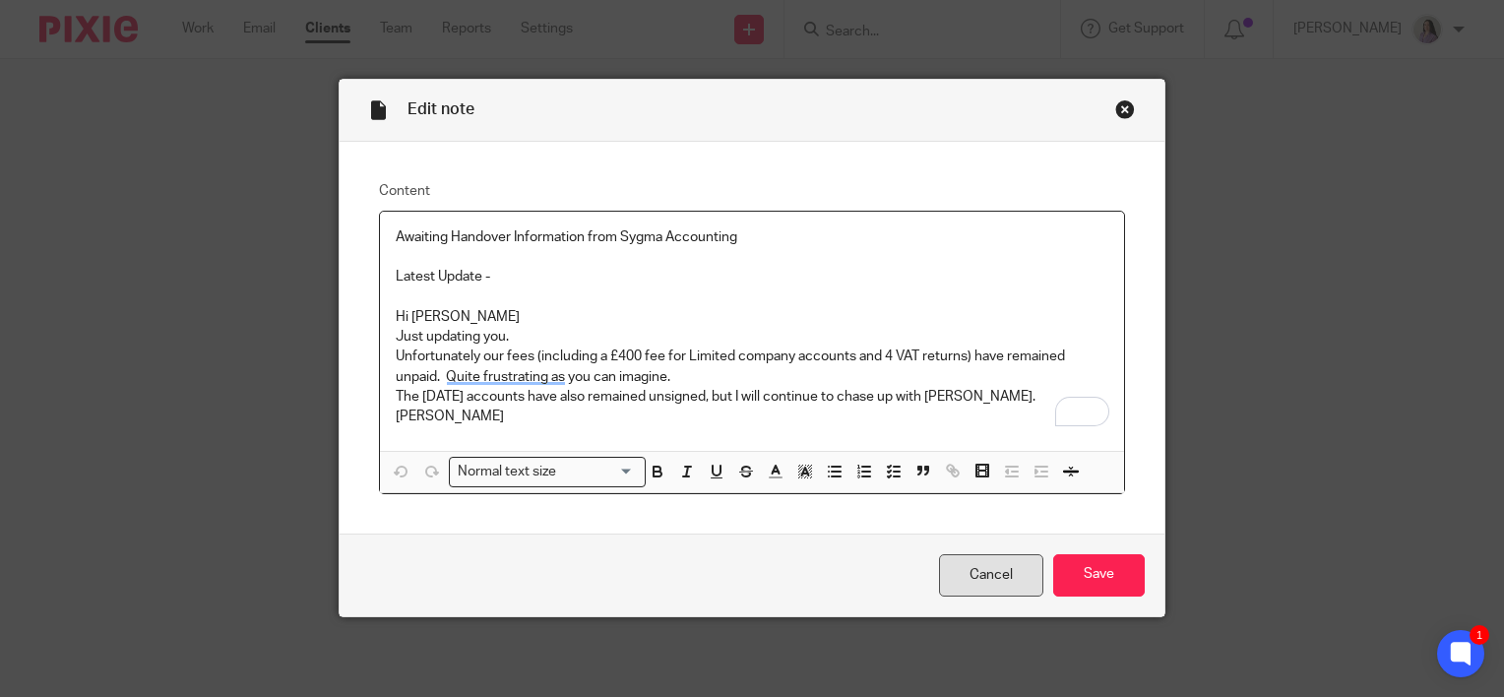
click at [973, 590] on link "Cancel" at bounding box center [991, 575] width 104 height 42
